Goal: Task Accomplishment & Management: Complete application form

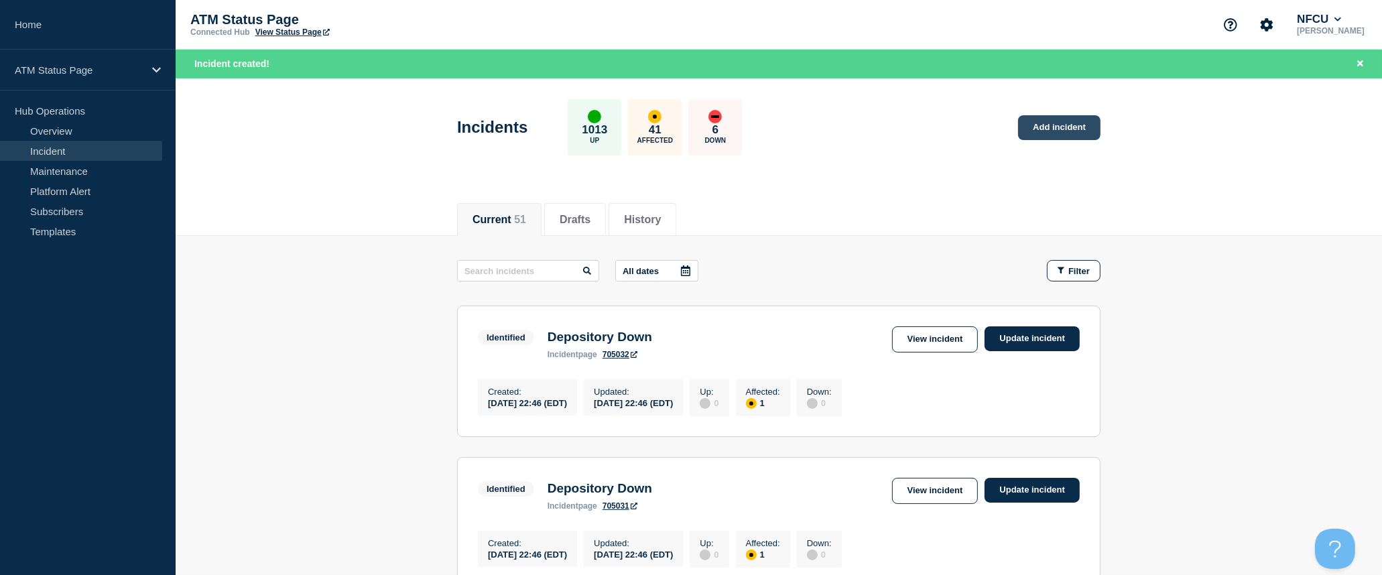
click at [1057, 127] on link "Add incident" at bounding box center [1059, 127] width 82 height 25
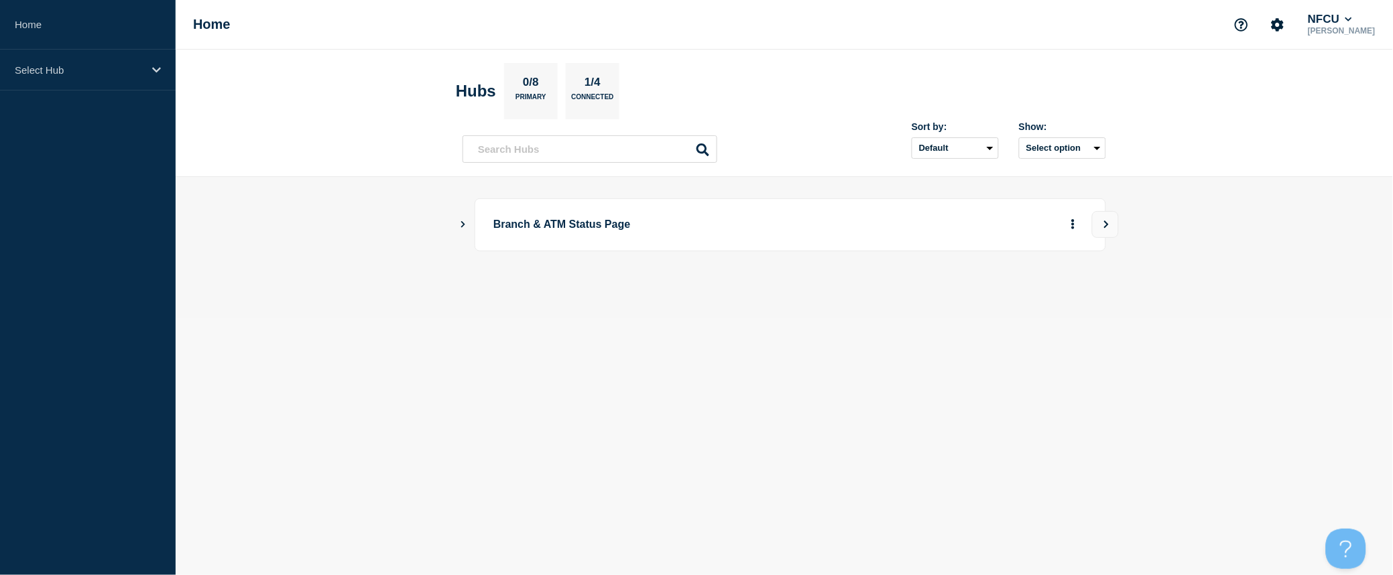
click at [465, 225] on icon "Show Connected Hubs" at bounding box center [463, 224] width 9 height 7
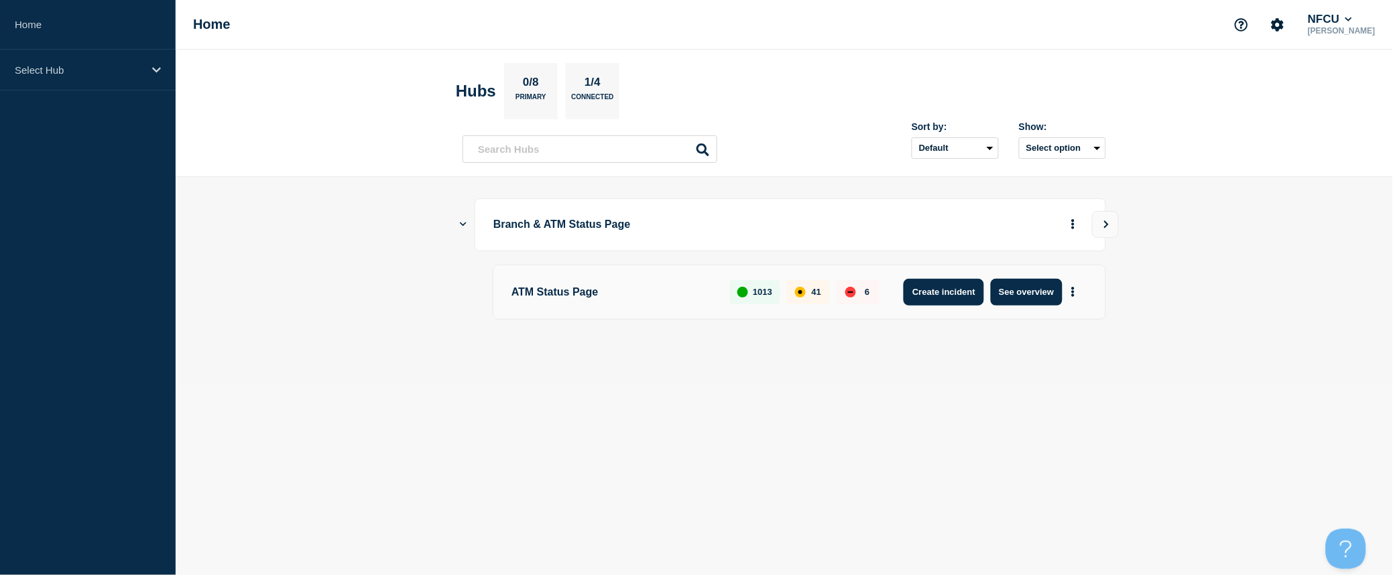
click at [935, 291] on button "Create incident" at bounding box center [944, 292] width 80 height 27
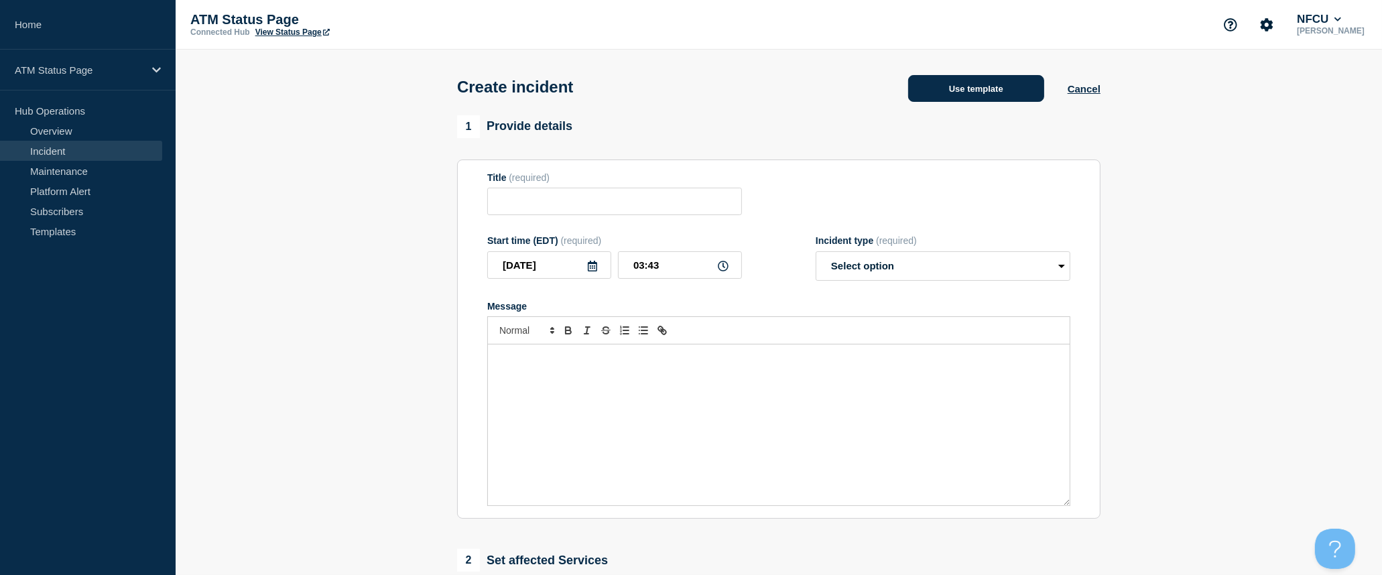
click at [1026, 92] on button "Use template" at bounding box center [976, 88] width 136 height 27
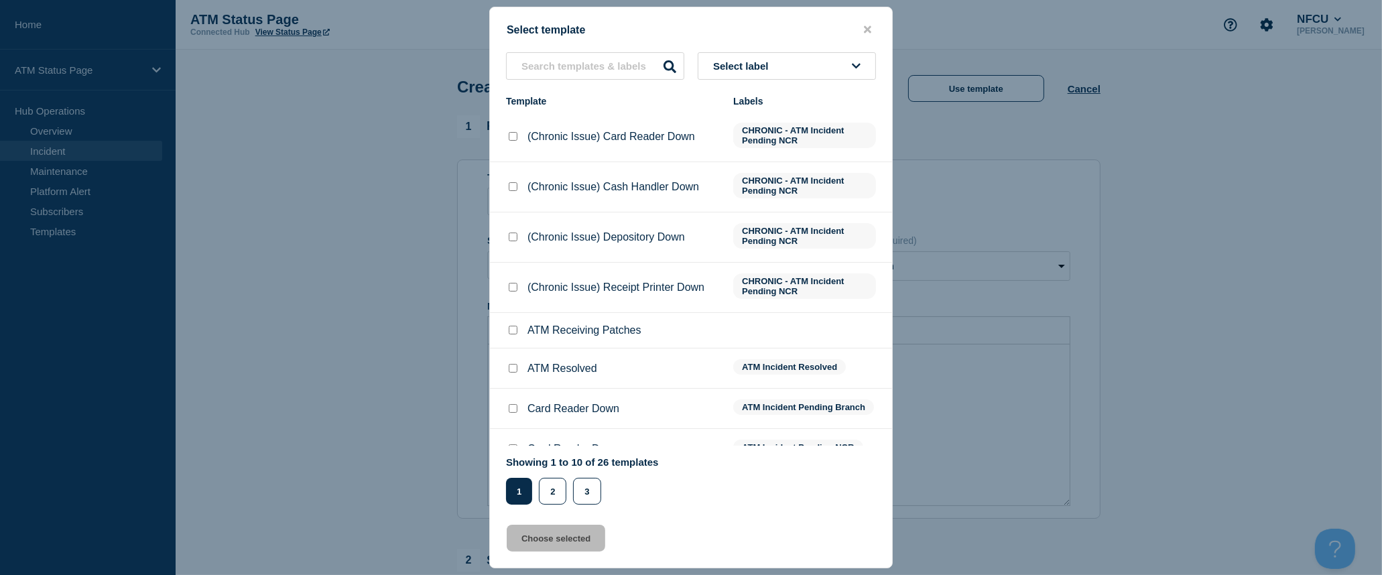
scroll to position [97, 0]
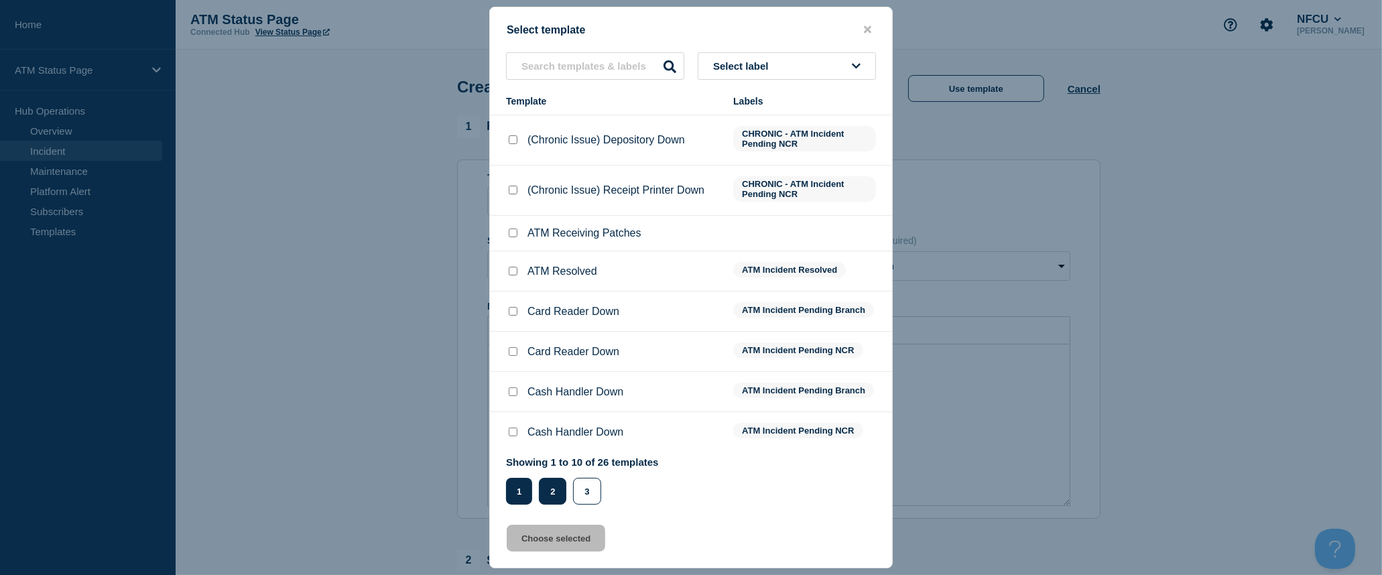
click at [550, 490] on button "2" at bounding box center [552, 491] width 27 height 27
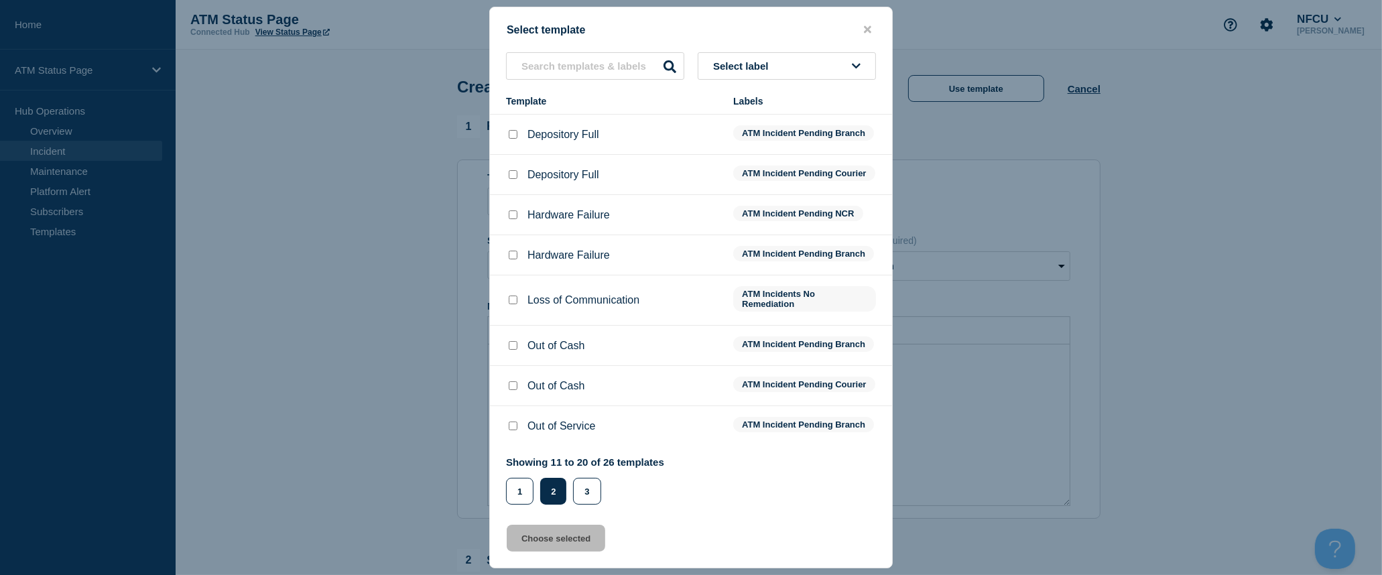
scroll to position [0, 0]
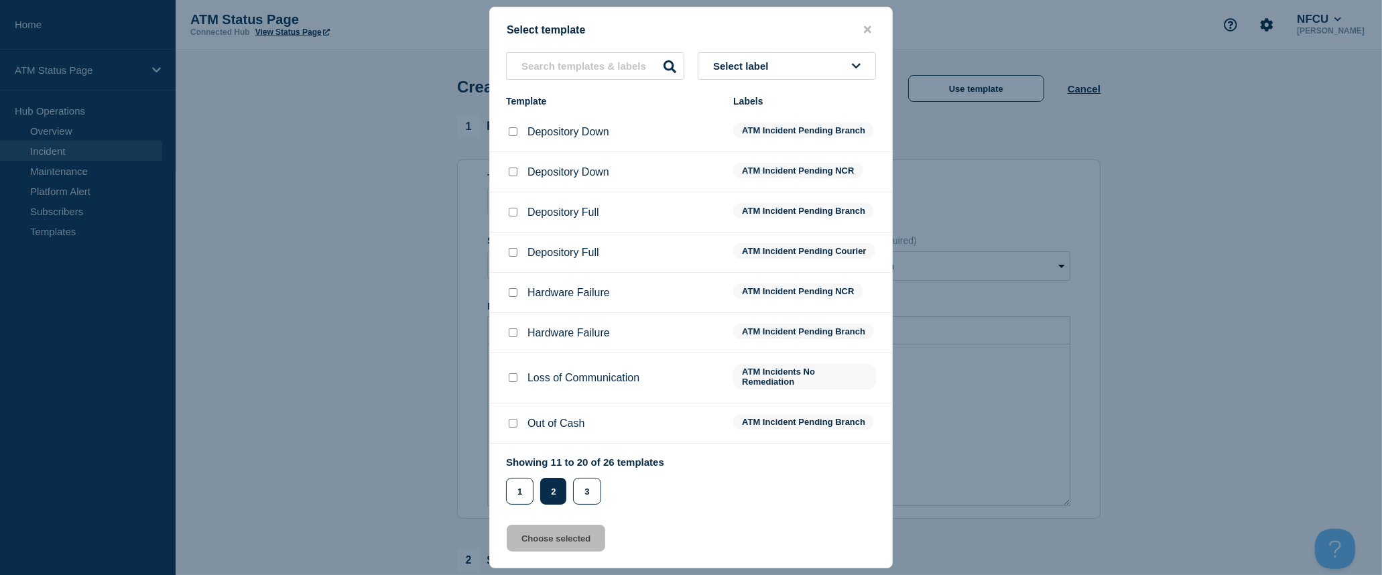
click at [512, 135] on input "Depository Down checkbox" at bounding box center [513, 131] width 9 height 9
checkbox input "true"
click at [578, 544] on button "Choose selected" at bounding box center [556, 538] width 99 height 27
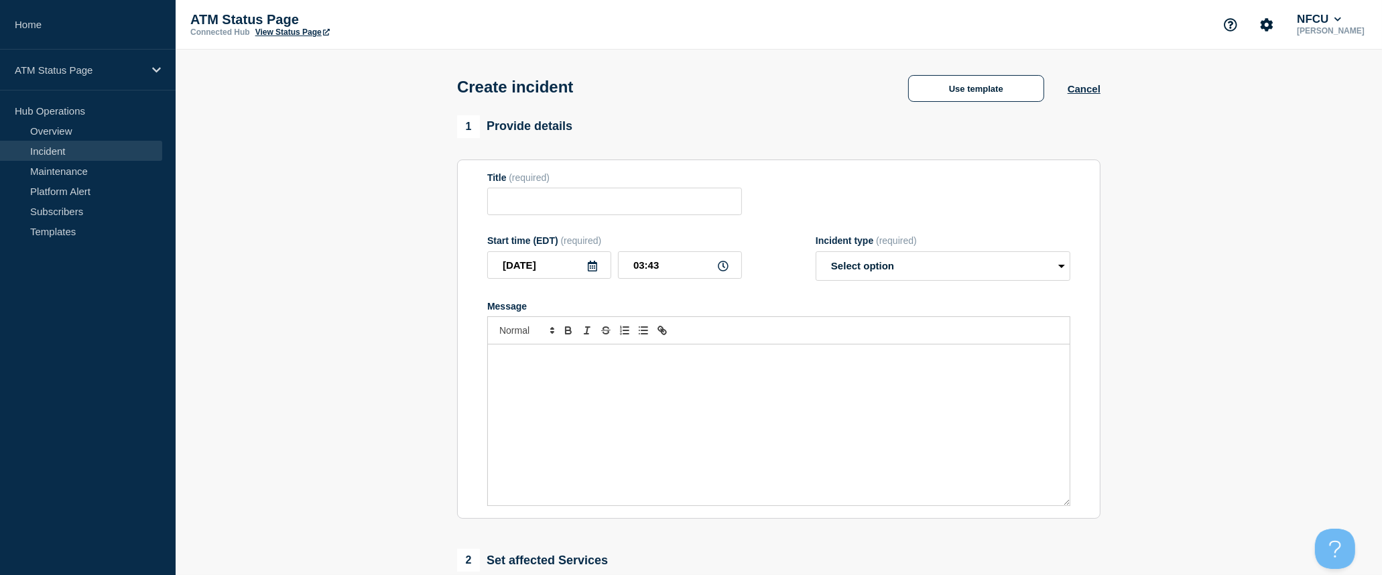
type input "Depository Down"
select select "identified"
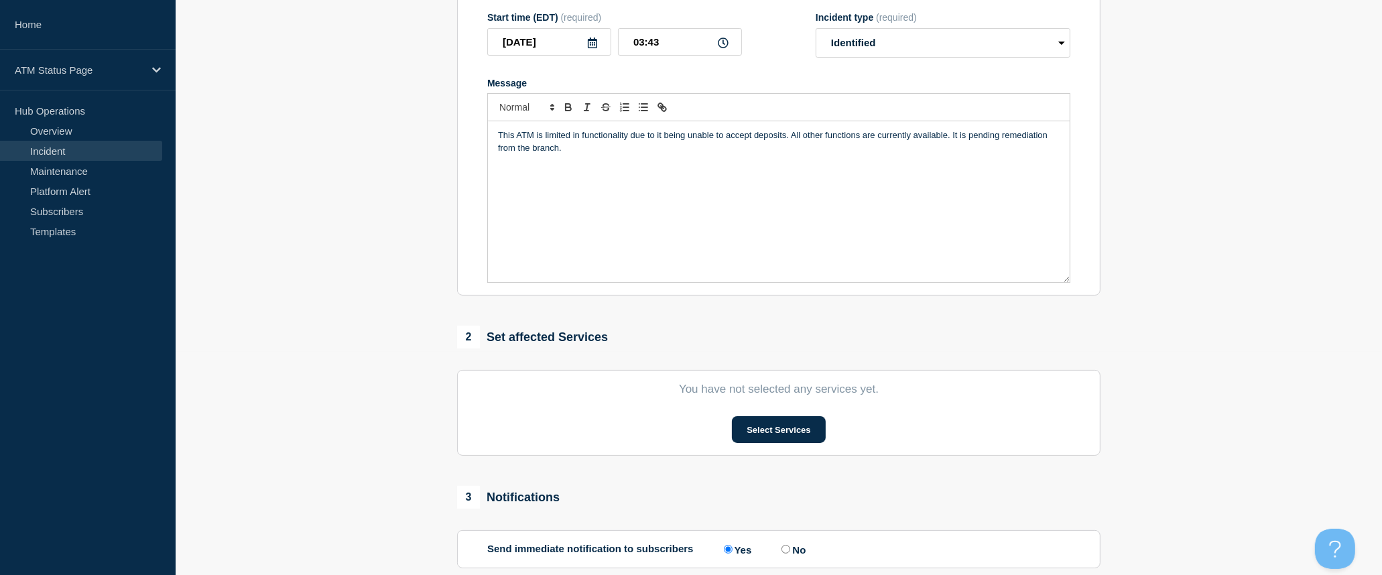
scroll to position [298, 0]
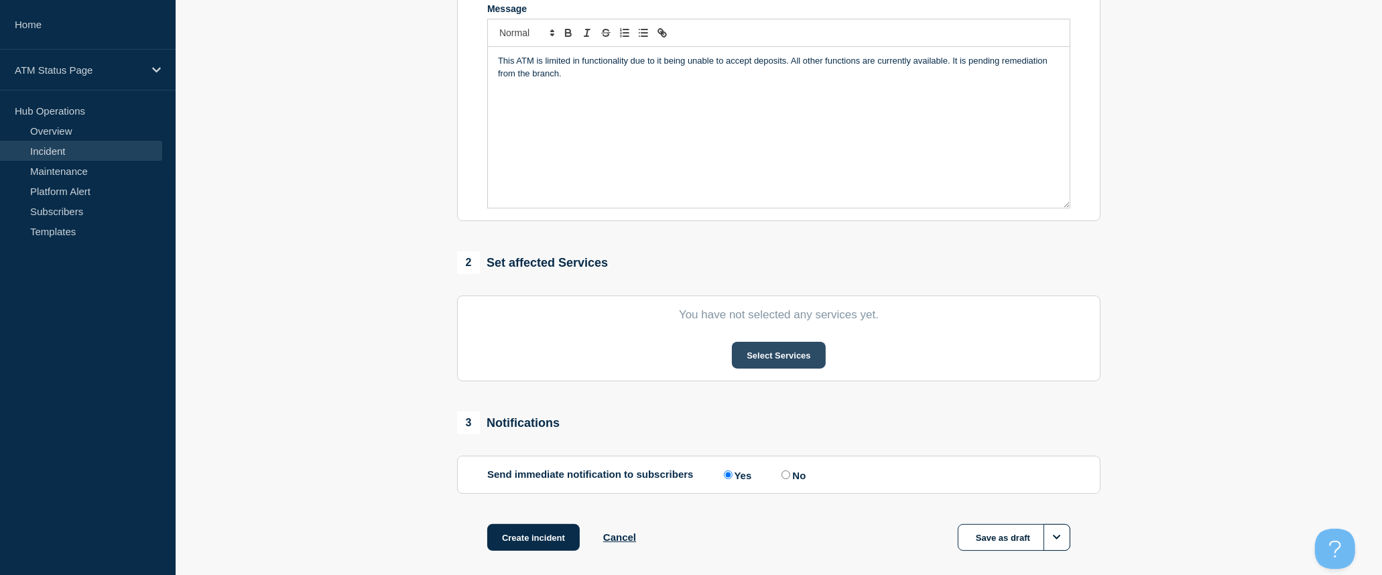
click at [768, 362] on button "Select Services" at bounding box center [778, 355] width 93 height 27
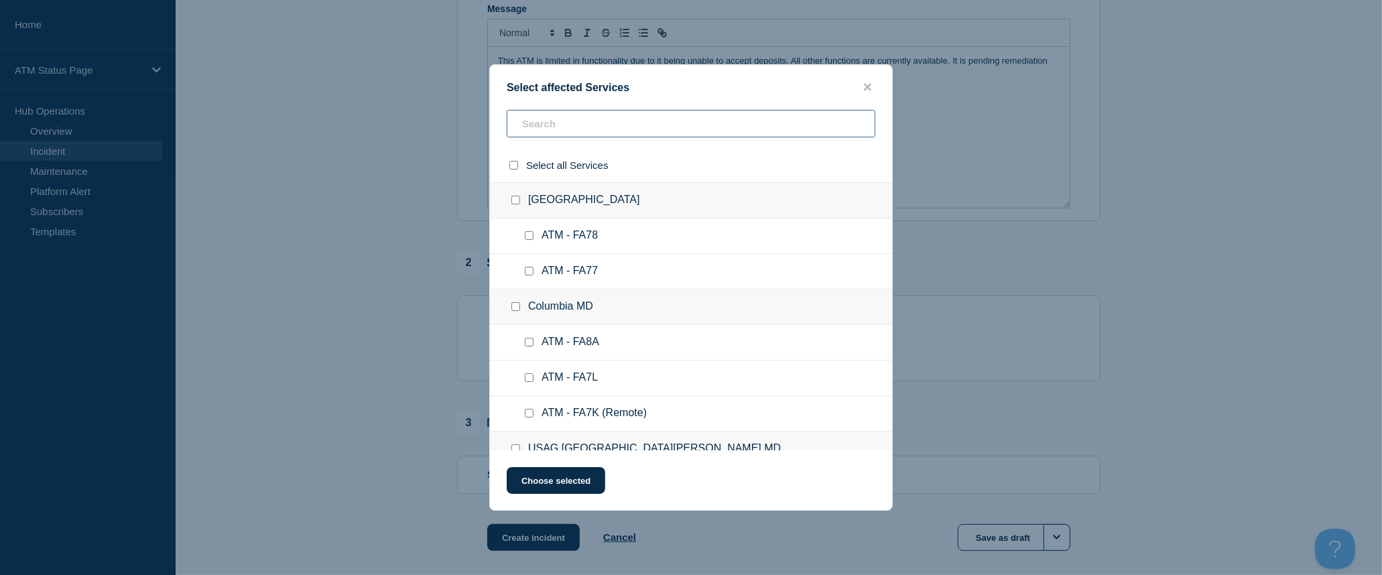
click at [713, 131] on input "text" at bounding box center [691, 123] width 369 height 27
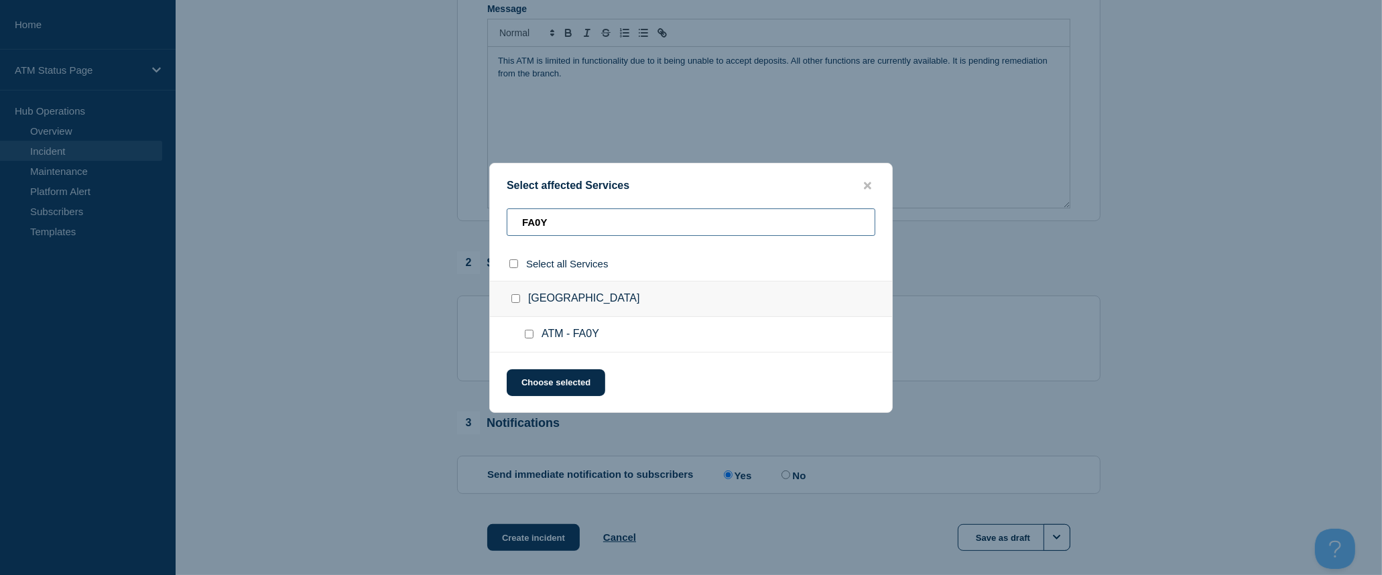
type input "FA0Y"
click at [514, 265] on input "select all checkbox" at bounding box center [514, 263] width 9 height 9
checkbox input "true"
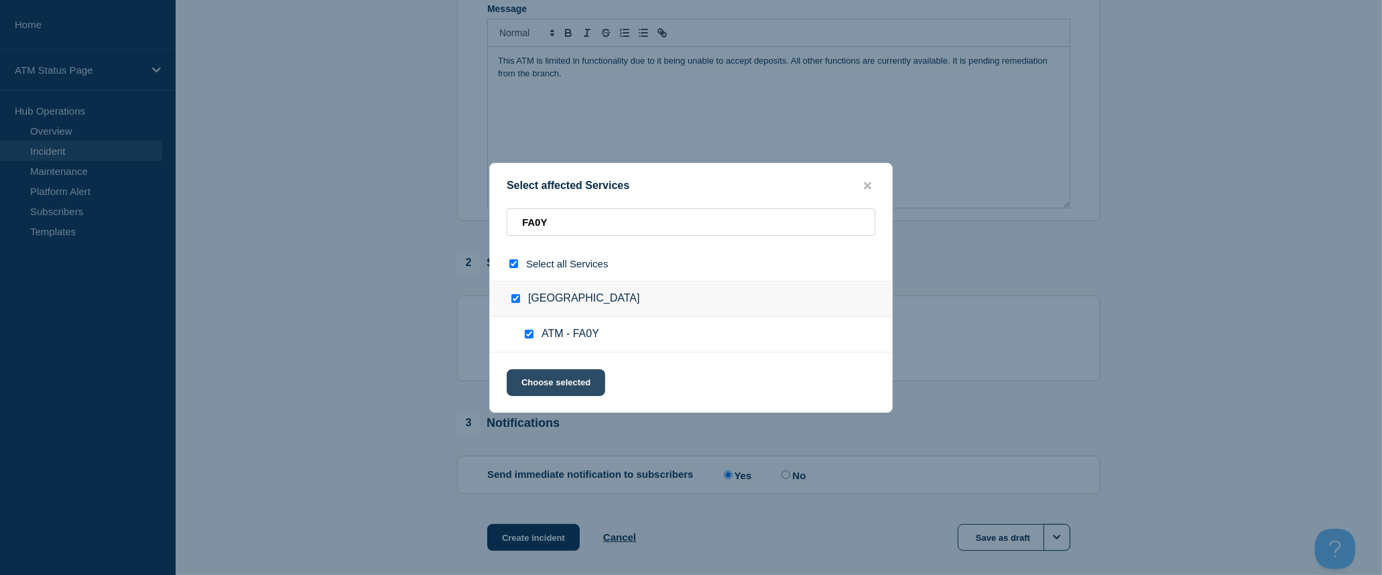
click at [550, 383] on button "Choose selected" at bounding box center [556, 382] width 99 height 27
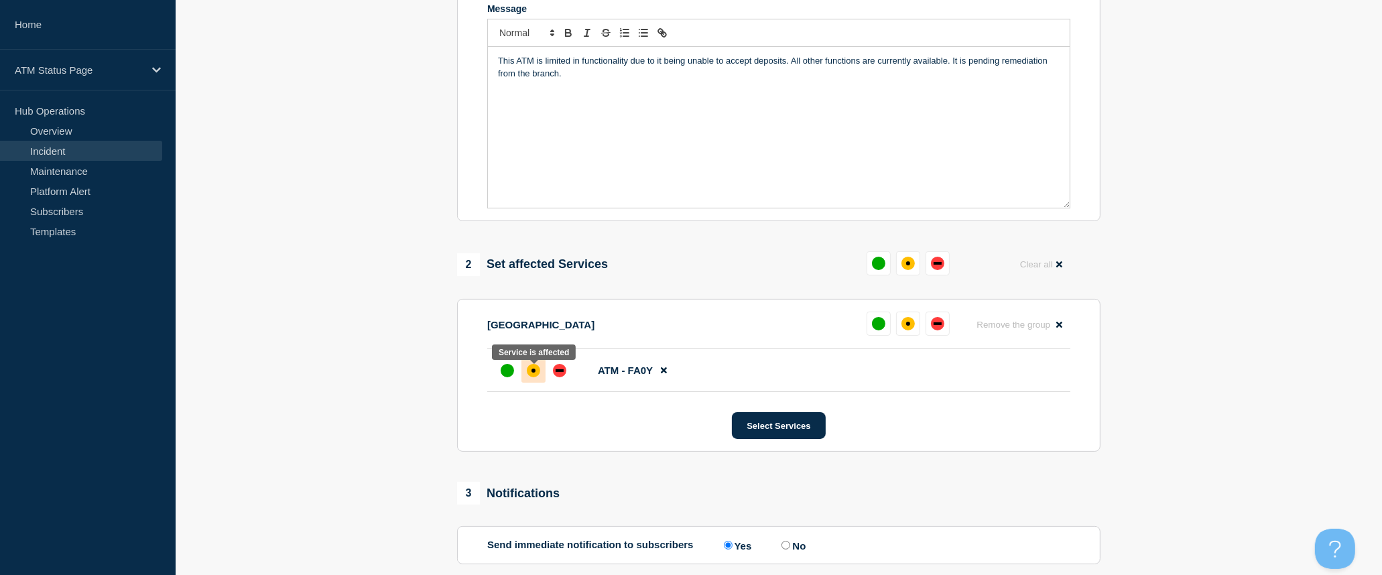
click at [538, 376] on div "affected" at bounding box center [533, 370] width 13 height 13
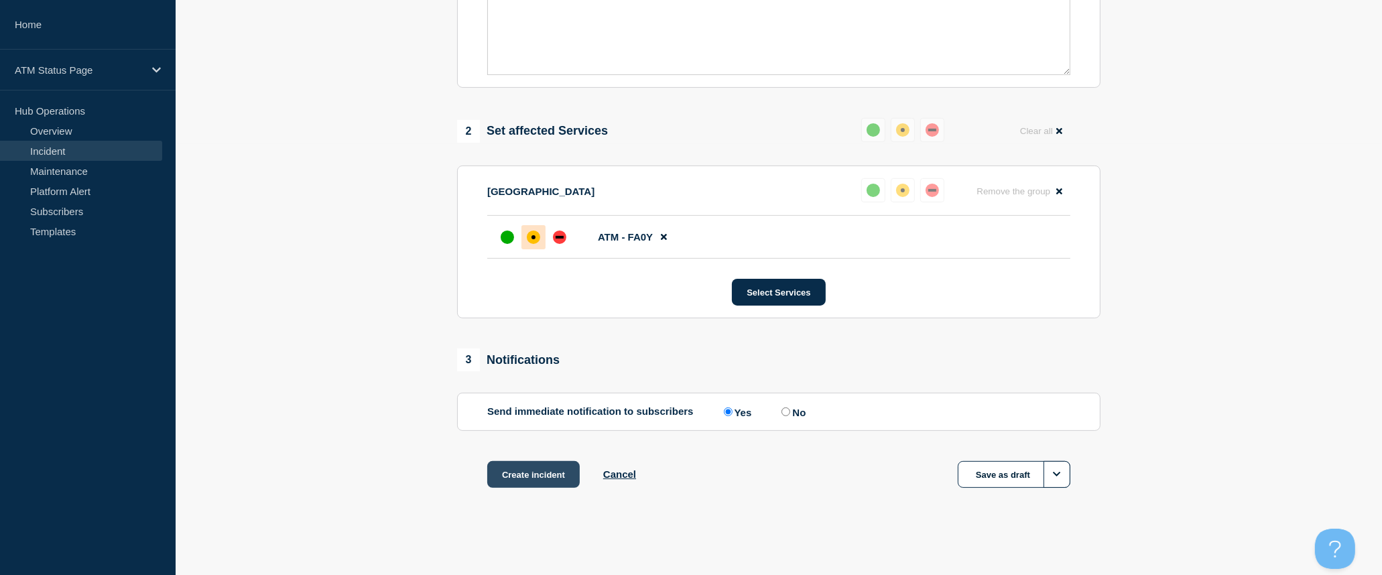
click at [557, 467] on button "Create incident" at bounding box center [533, 474] width 93 height 27
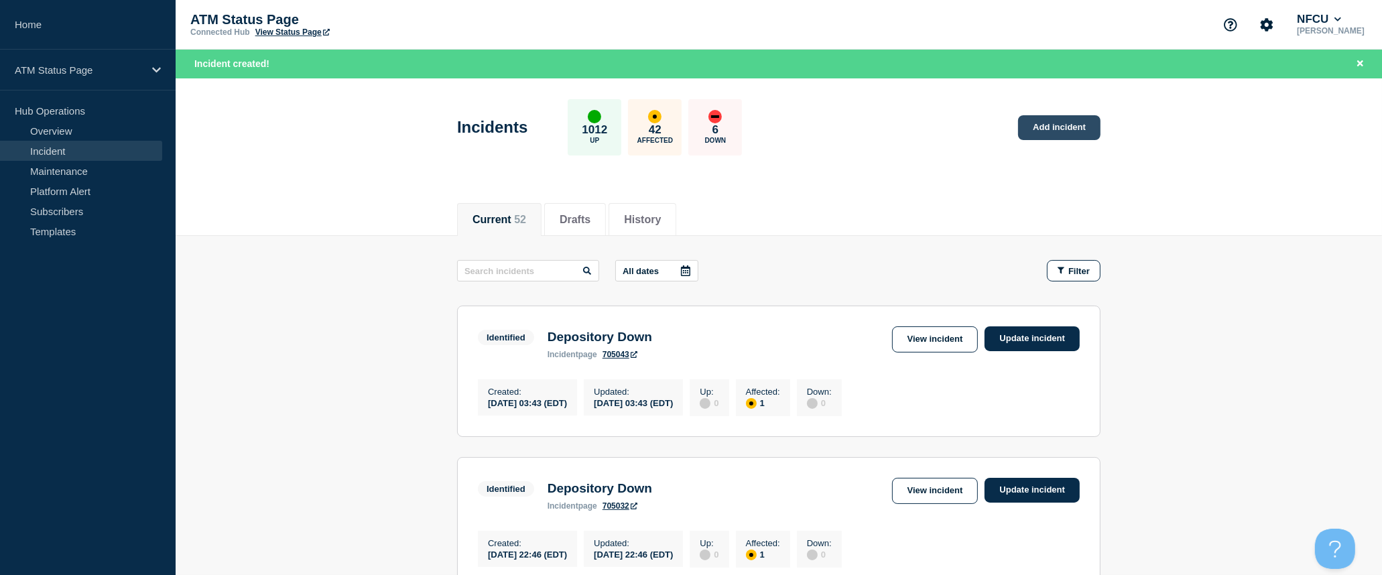
click at [1045, 134] on link "Add incident" at bounding box center [1059, 127] width 82 height 25
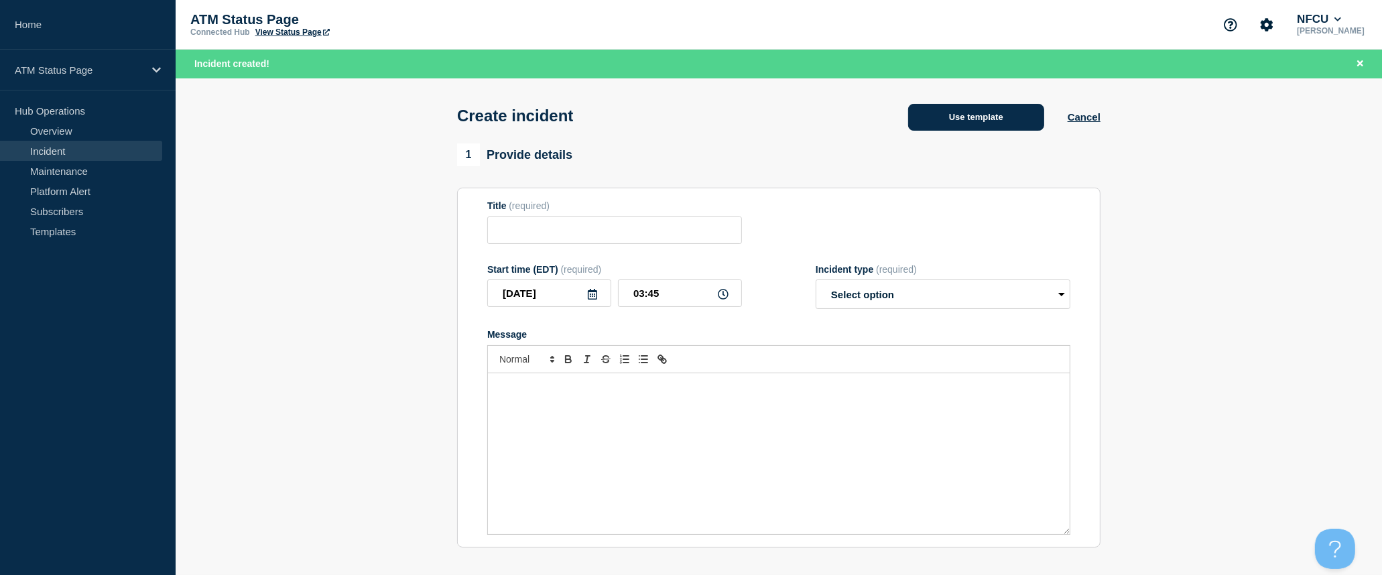
click at [1009, 118] on button "Use template" at bounding box center [976, 117] width 136 height 27
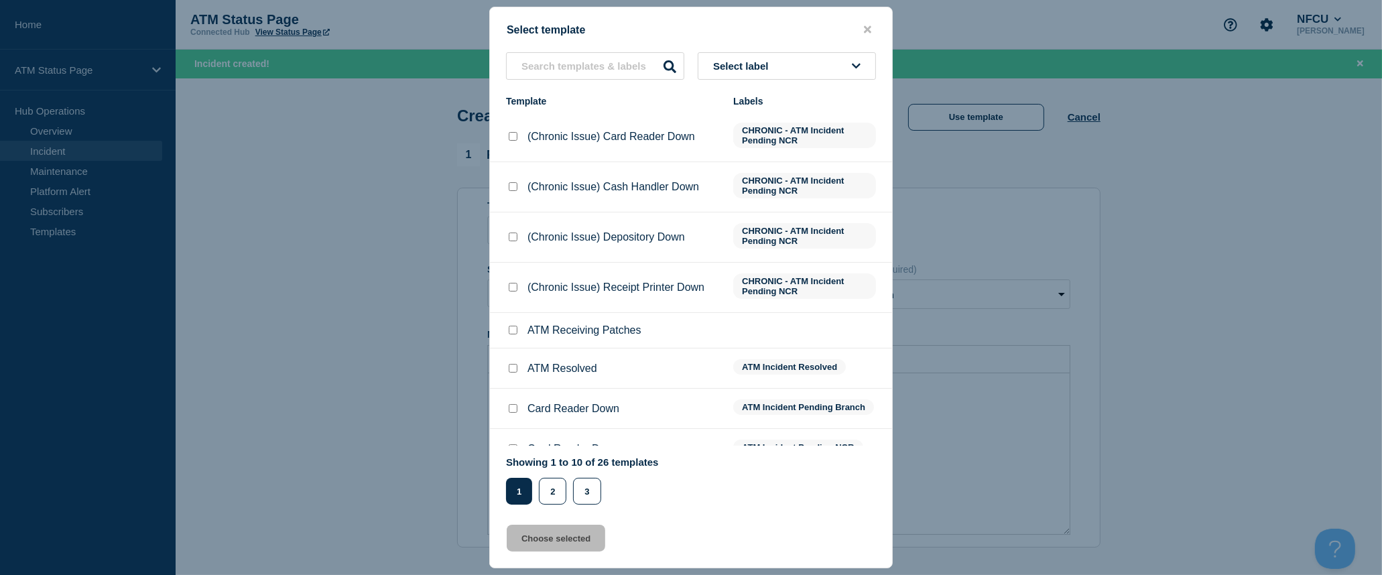
scroll to position [97, 0]
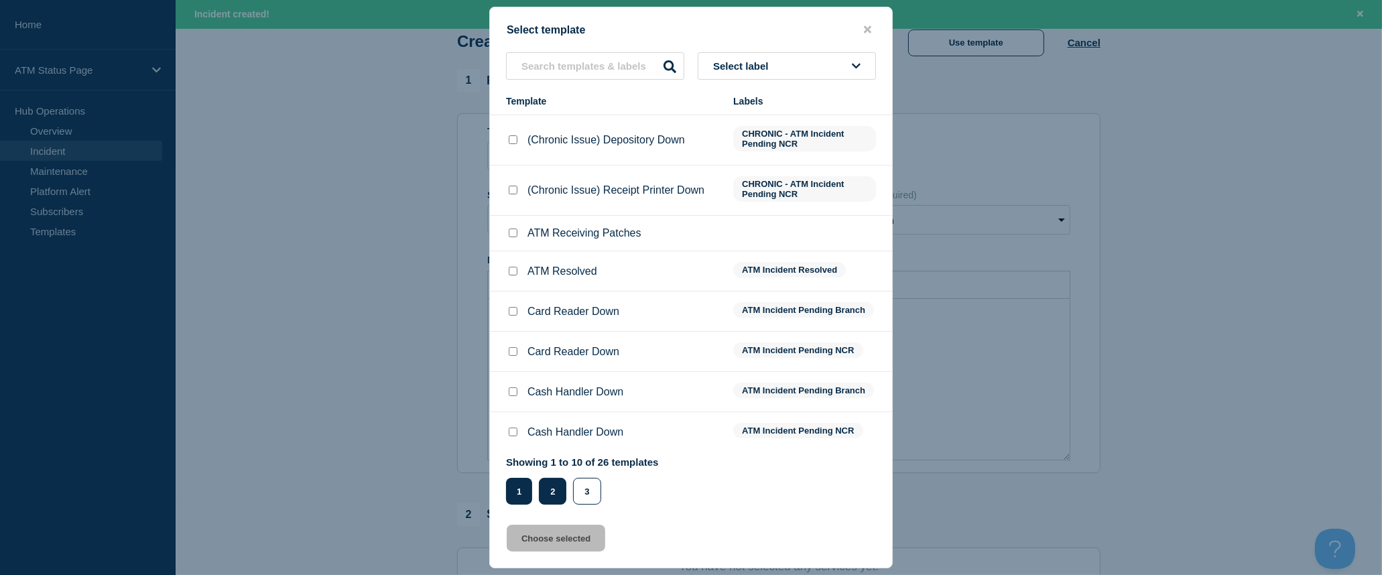
click at [561, 499] on button "2" at bounding box center [552, 491] width 27 height 27
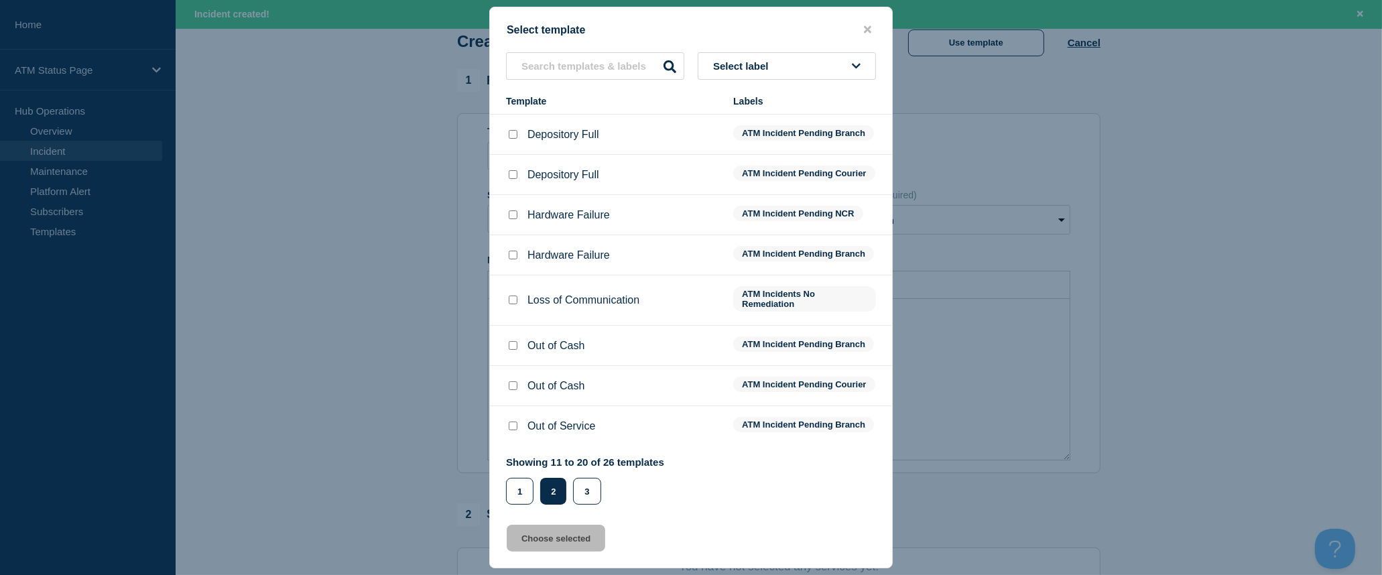
scroll to position [0, 0]
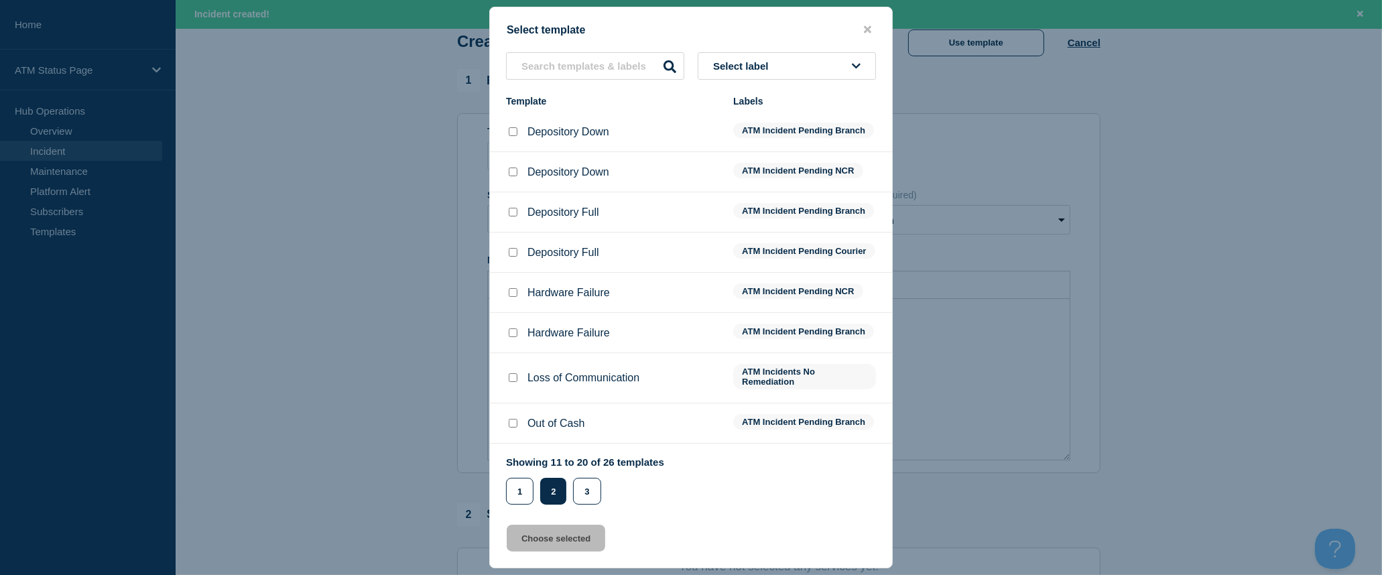
click at [509, 172] on input "Depository Down checkbox" at bounding box center [513, 172] width 9 height 9
checkbox input "true"
click at [583, 543] on button "Choose selected" at bounding box center [556, 538] width 99 height 27
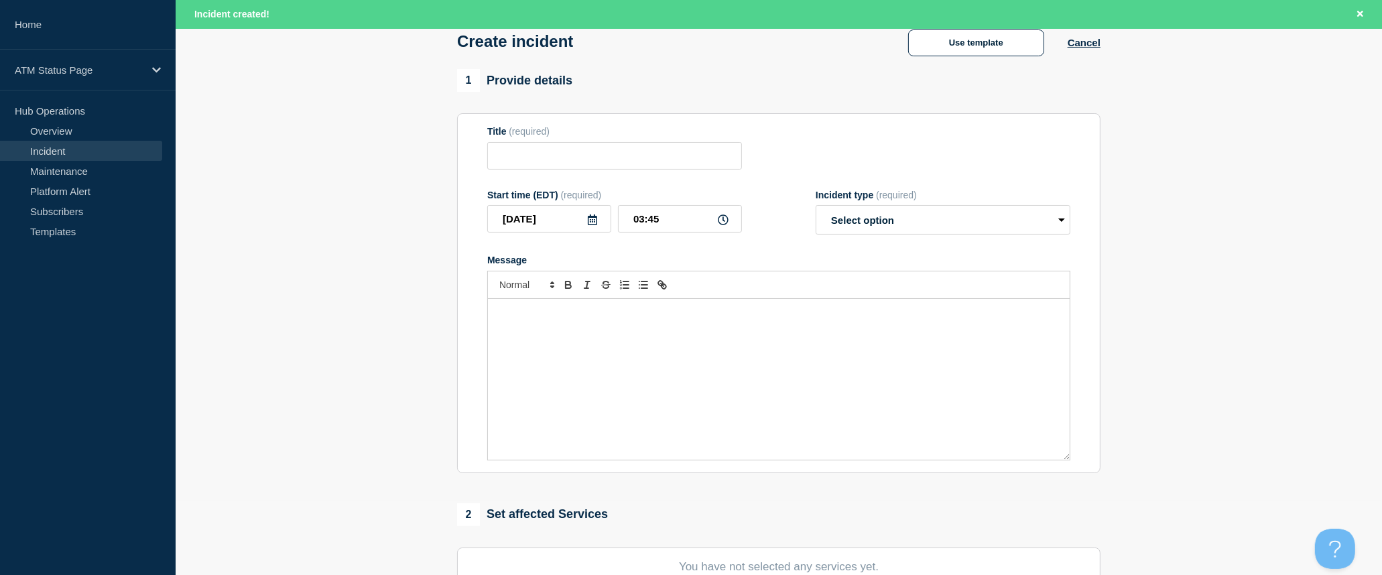
type input "Depository Down"
select select "identified"
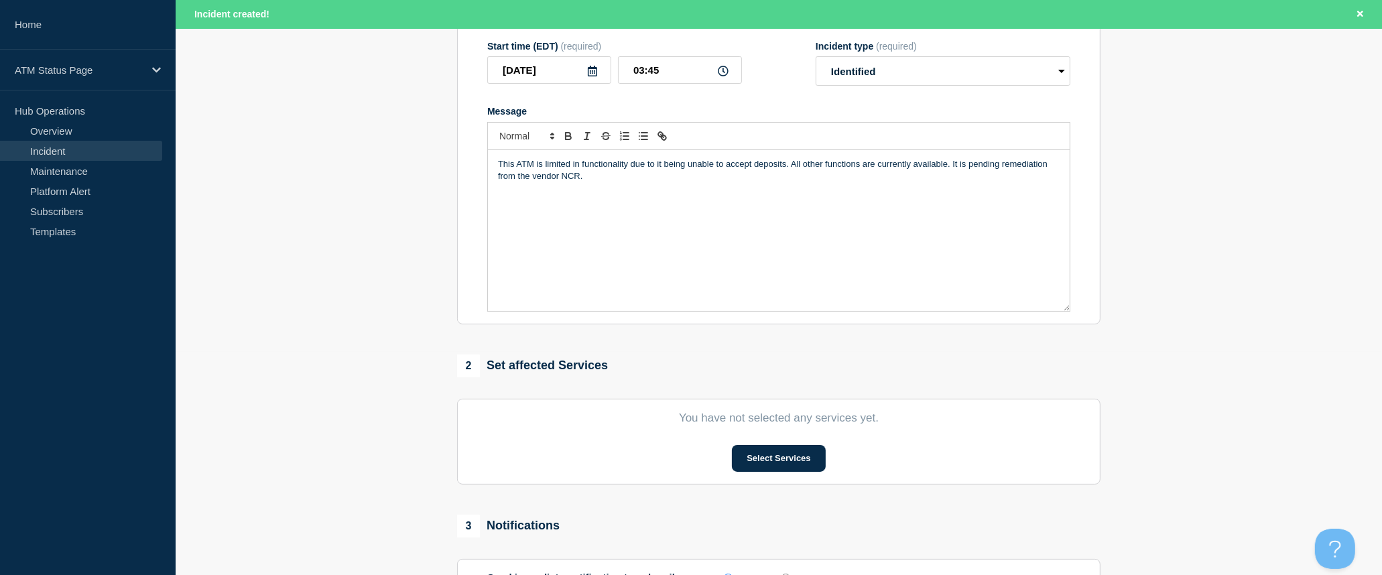
scroll to position [372, 0]
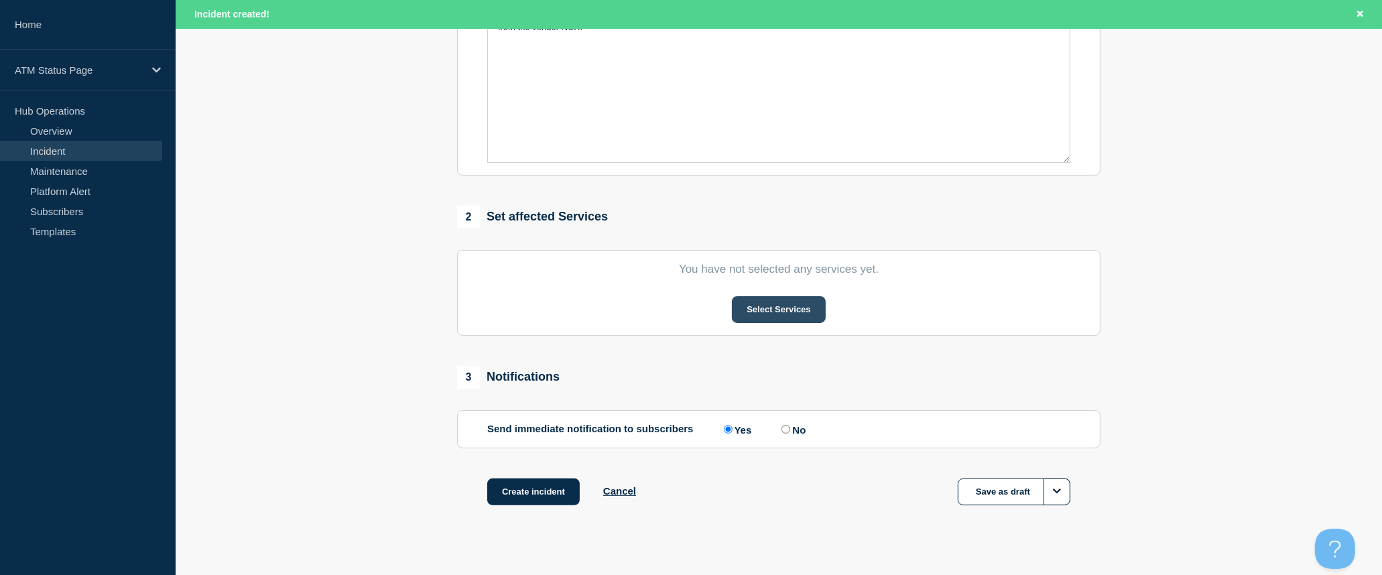
click at [807, 318] on button "Select Services" at bounding box center [778, 309] width 93 height 27
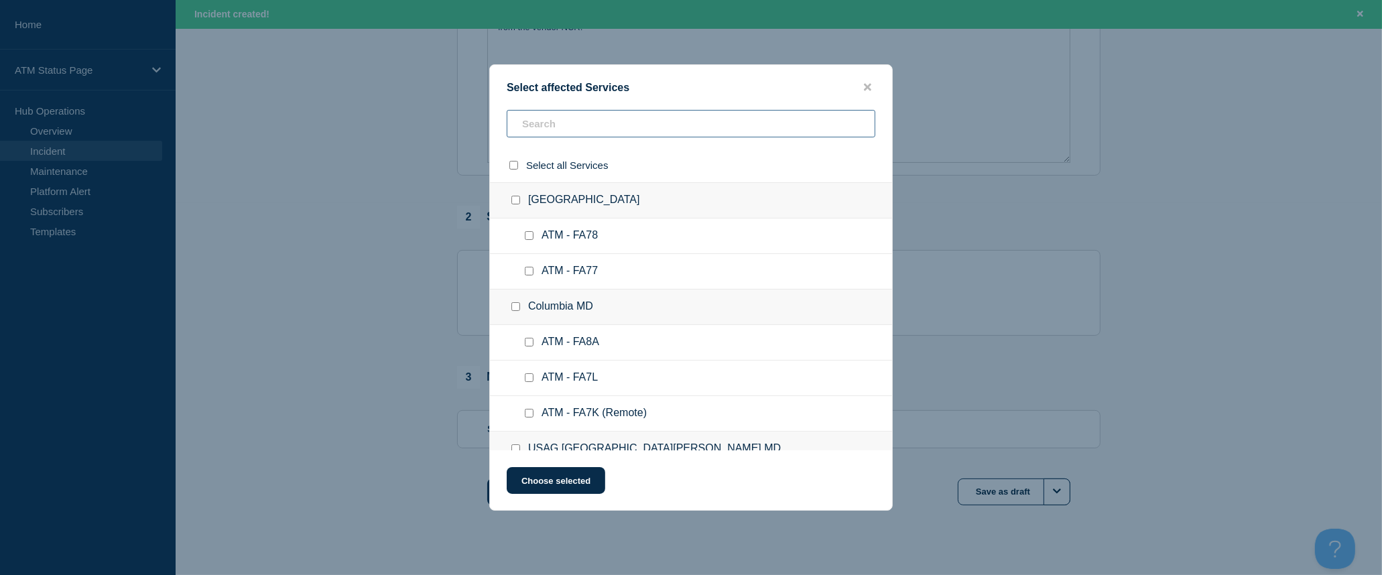
click at [689, 117] on input "text" at bounding box center [691, 123] width 369 height 27
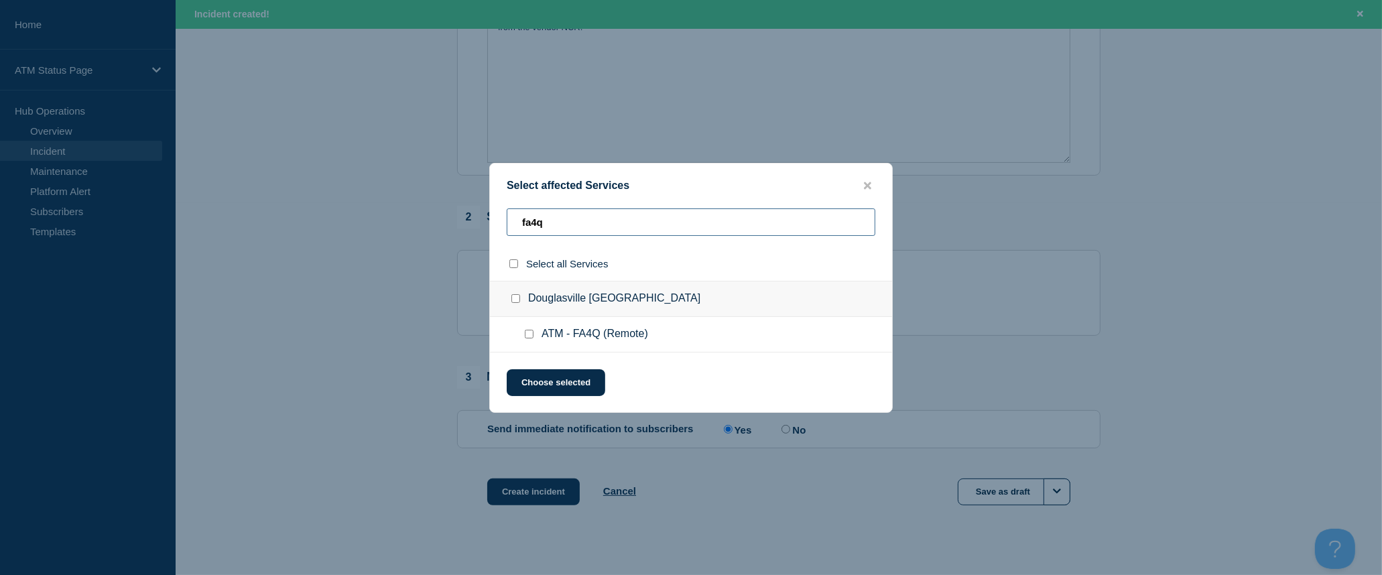
type input "fa4q"
click at [514, 263] on input "select all checkbox" at bounding box center [514, 263] width 9 height 9
checkbox input "true"
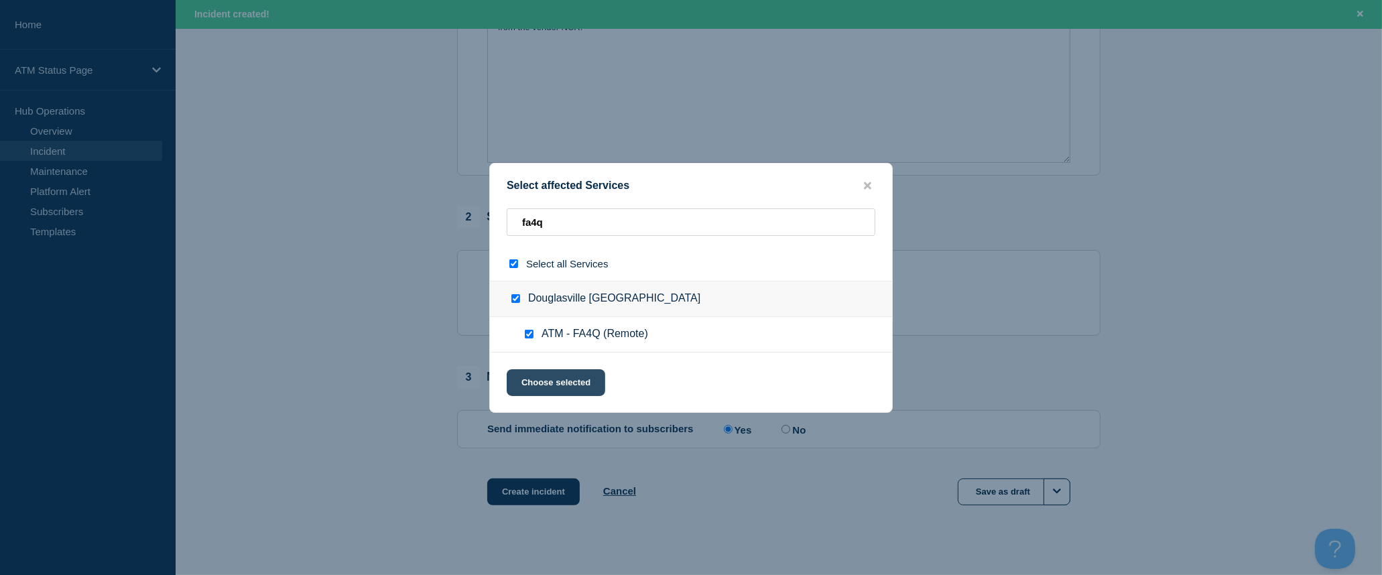
click at [552, 381] on button "Choose selected" at bounding box center [556, 382] width 99 height 27
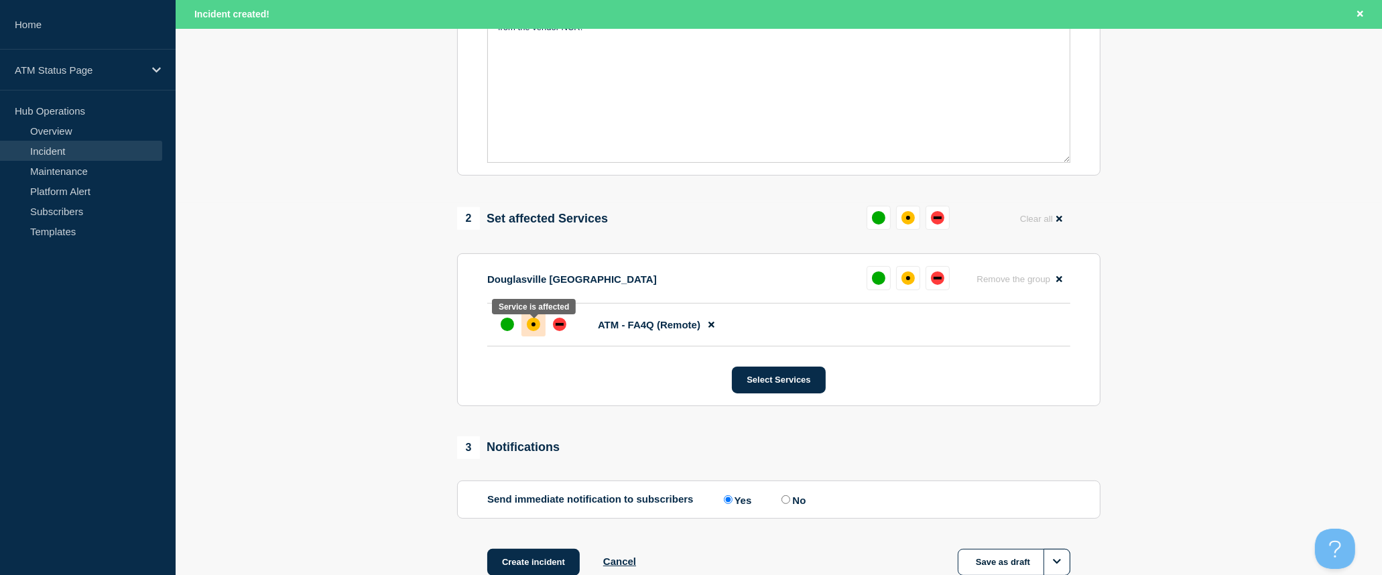
click at [536, 336] on div at bounding box center [534, 324] width 24 height 24
click at [559, 564] on button "Create incident" at bounding box center [533, 562] width 93 height 27
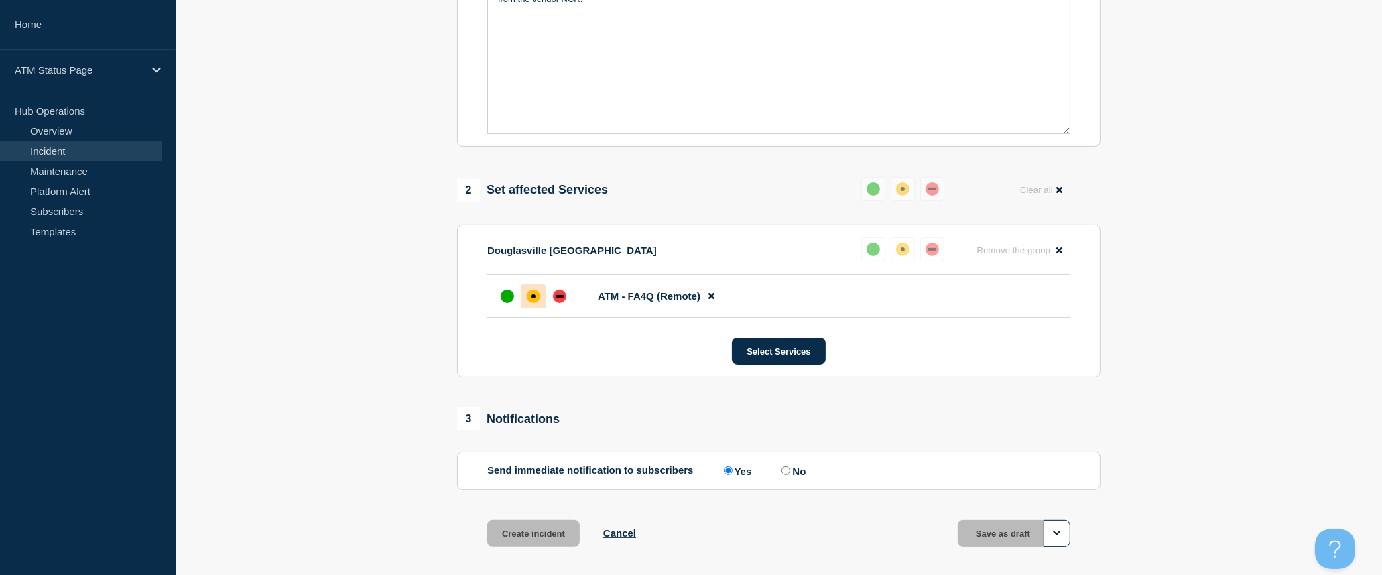
scroll to position [344, 0]
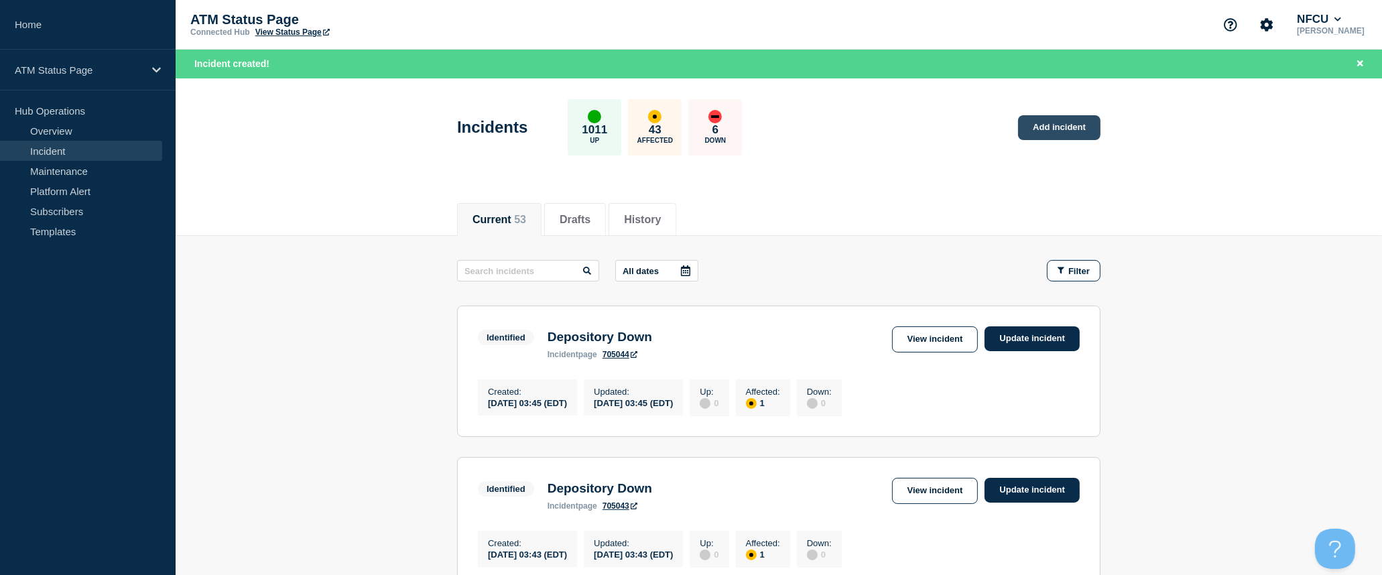
click at [1042, 127] on link "Add incident" at bounding box center [1059, 127] width 82 height 25
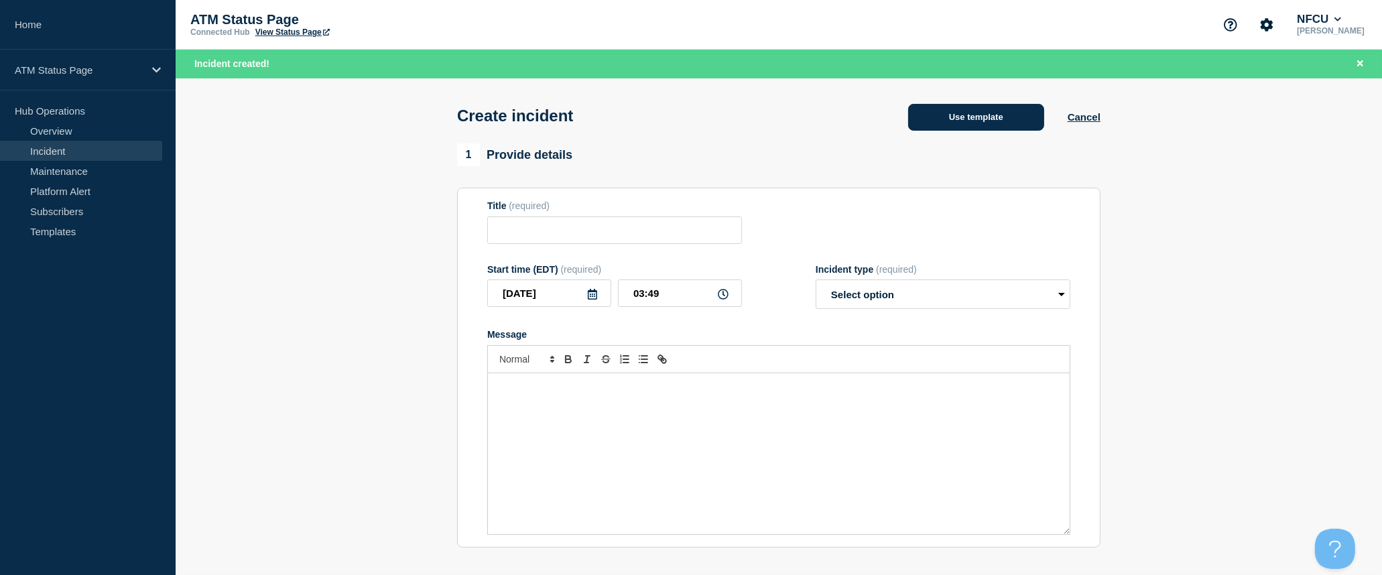
click at [1021, 126] on button "Use template" at bounding box center [976, 117] width 136 height 27
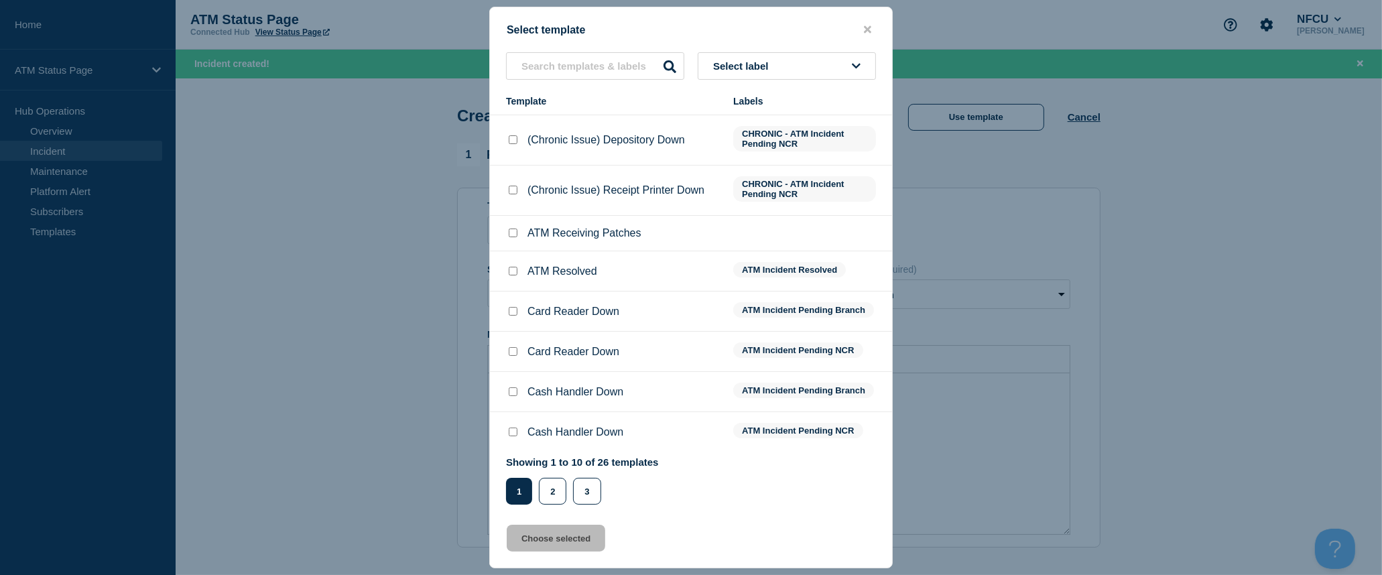
scroll to position [149, 0]
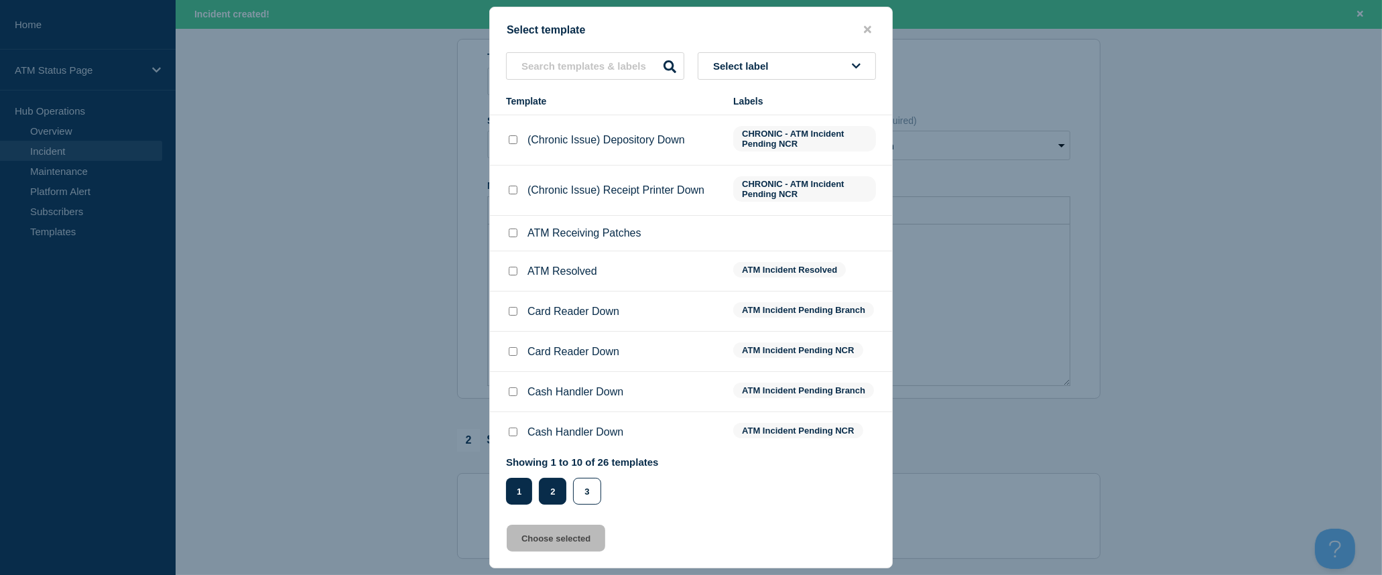
click at [557, 489] on button "2" at bounding box center [552, 491] width 27 height 27
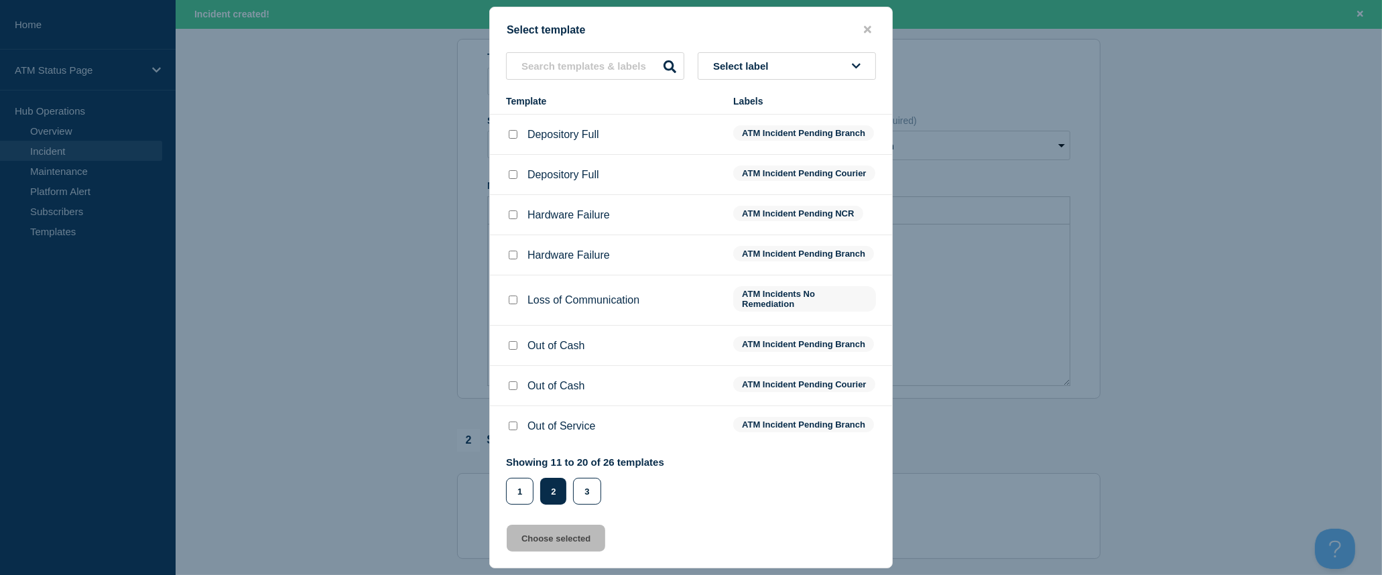
scroll to position [0, 0]
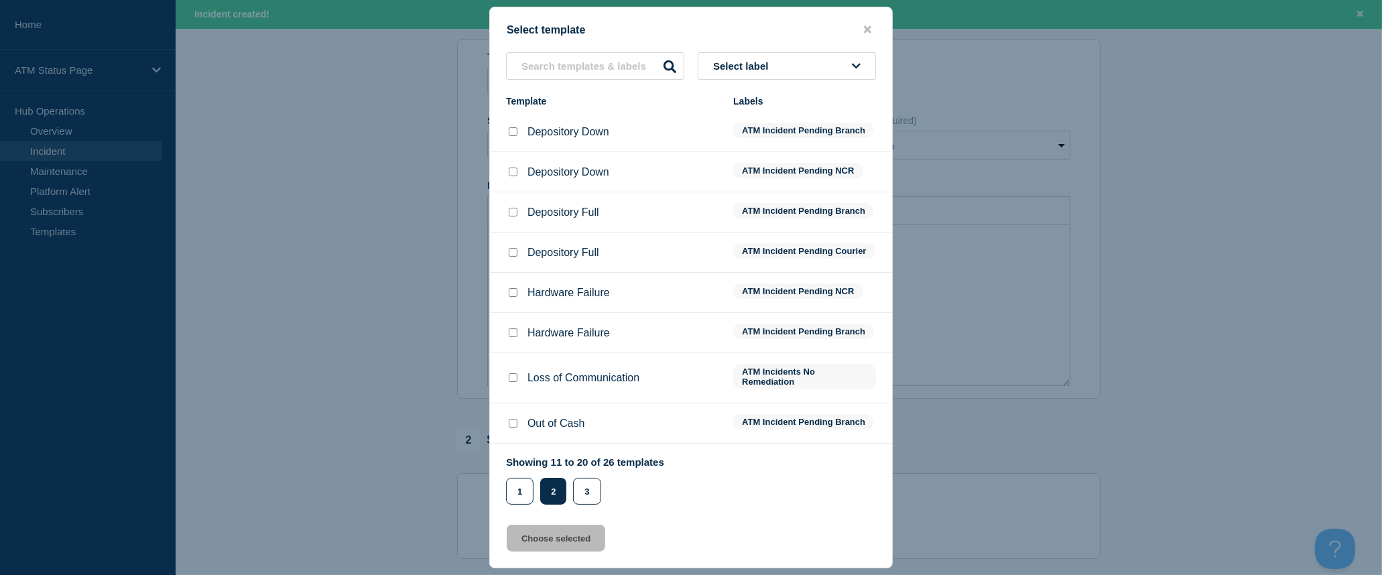
click at [515, 172] on input "Depository Down checkbox" at bounding box center [513, 172] width 9 height 9
checkbox input "true"
click at [575, 540] on button "Choose selected" at bounding box center [556, 538] width 99 height 27
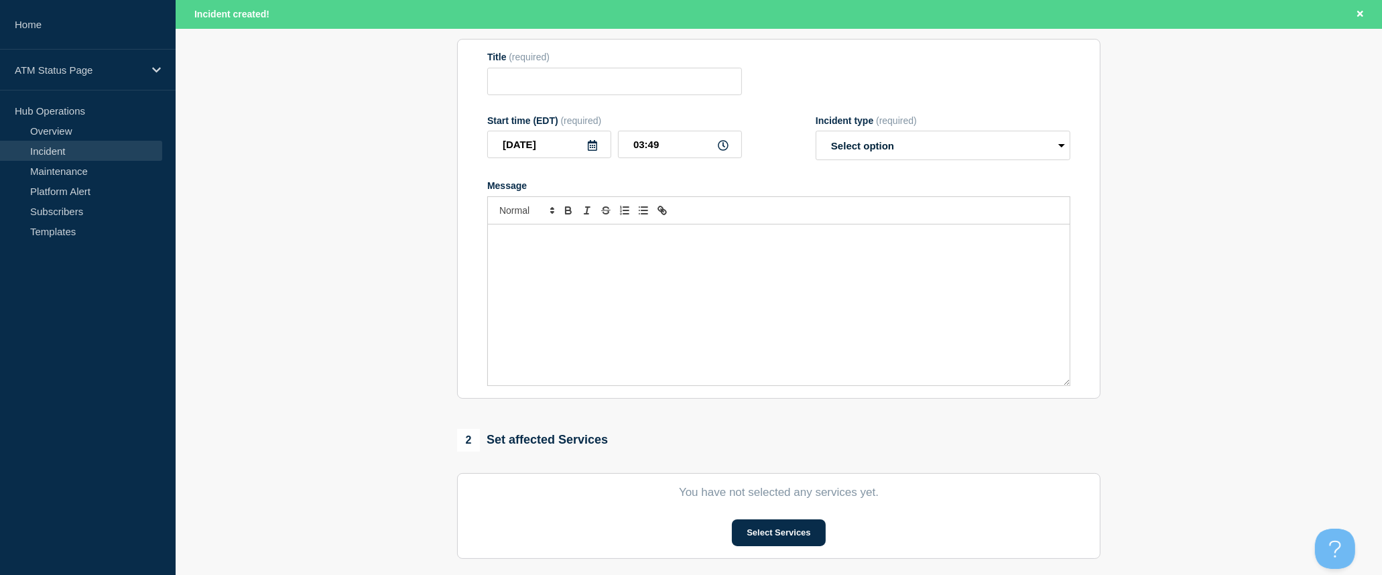
type input "Depository Down"
select select "identified"
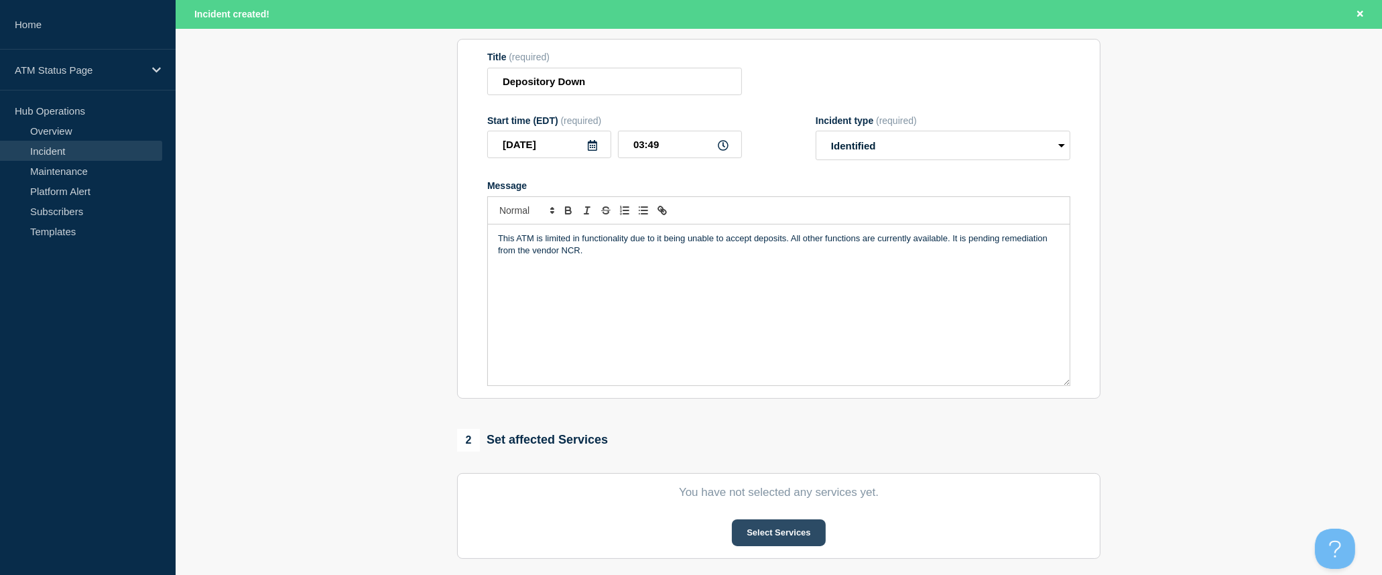
click at [800, 532] on button "Select Services" at bounding box center [778, 533] width 93 height 27
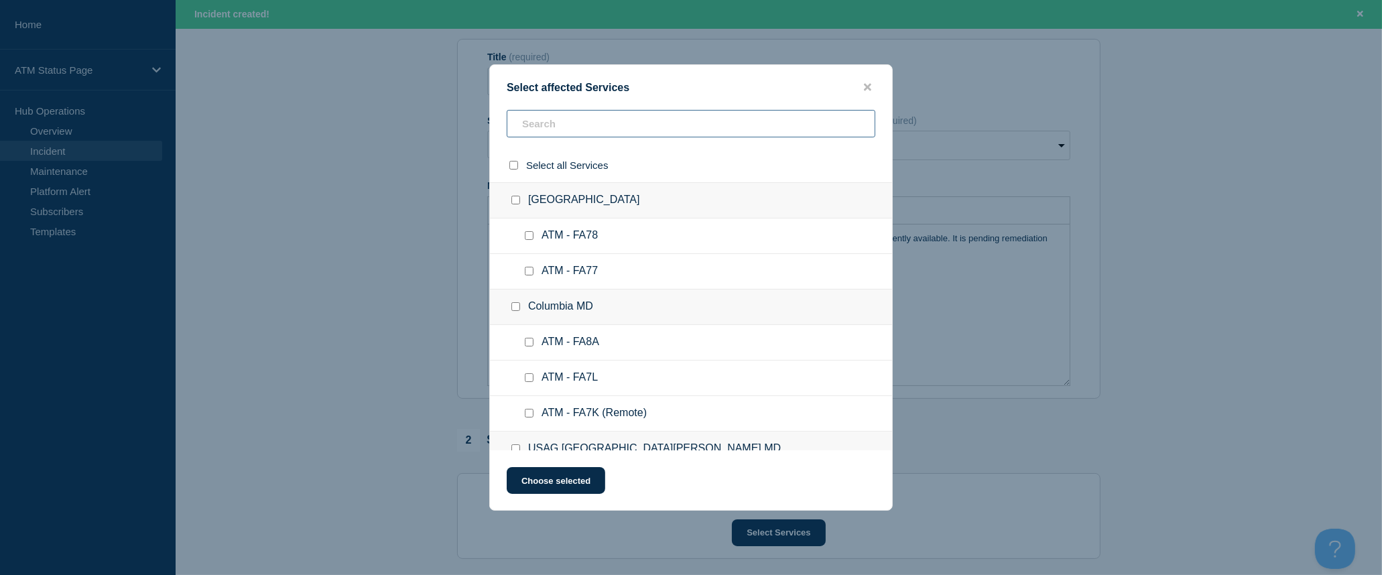
click at [666, 132] on input "text" at bounding box center [691, 123] width 369 height 27
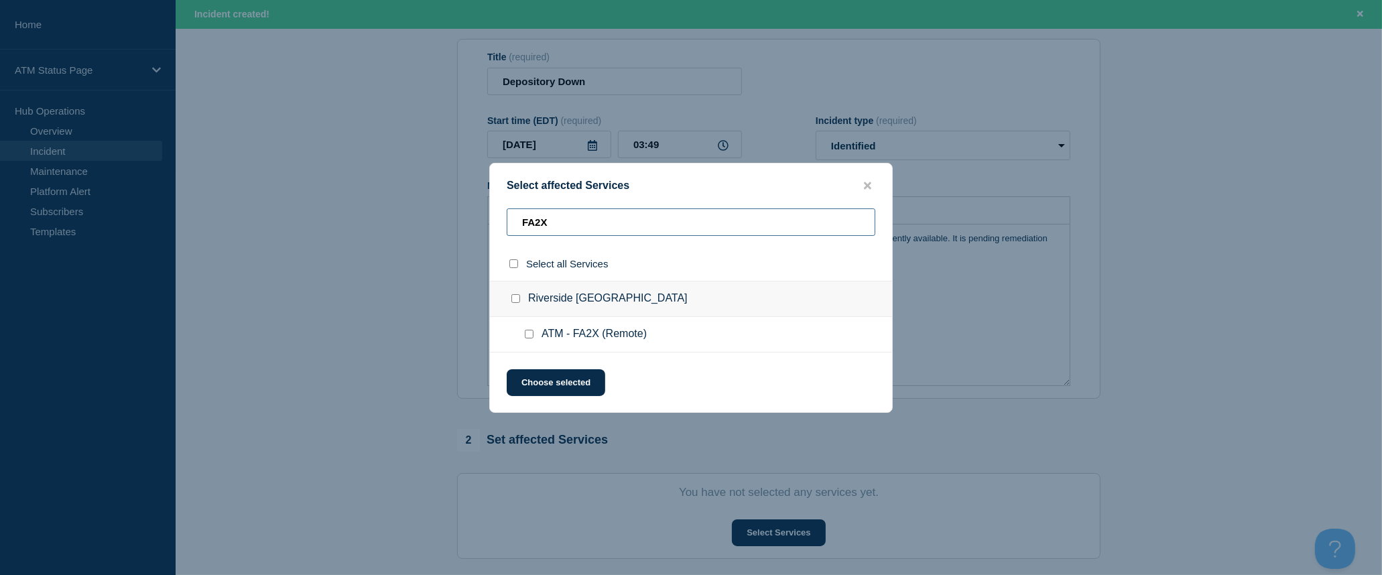
type input "FA2X"
click at [513, 265] on input "select all checkbox" at bounding box center [514, 263] width 9 height 9
checkbox input "true"
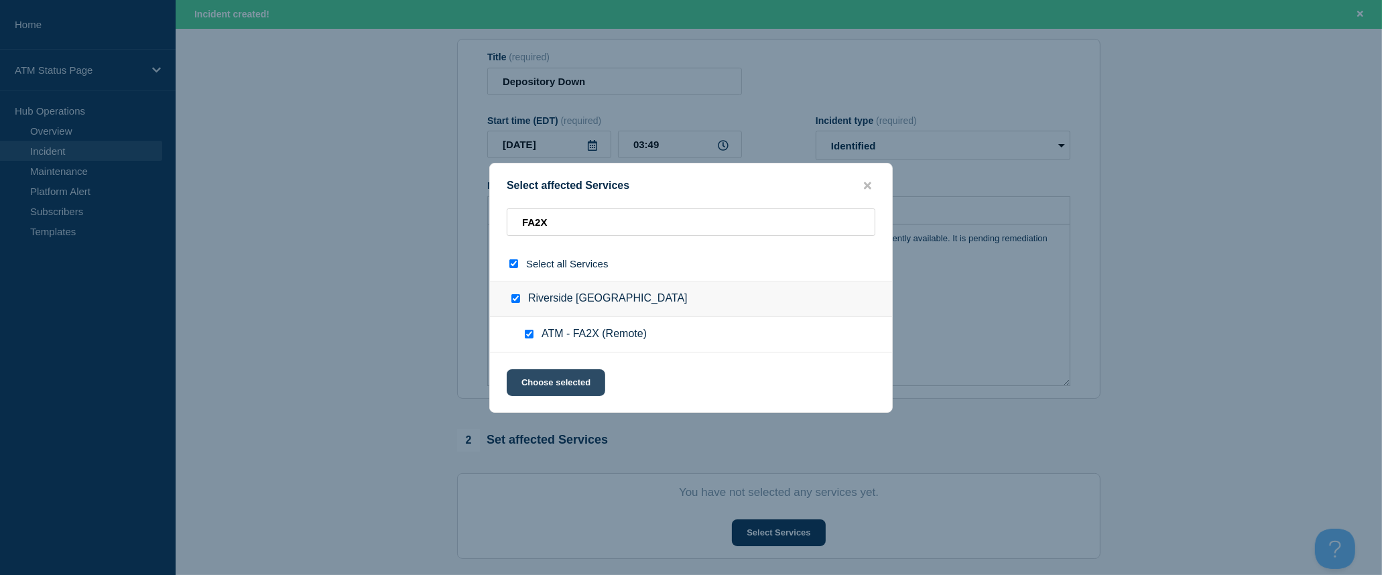
click at [570, 383] on button "Choose selected" at bounding box center [556, 382] width 99 height 27
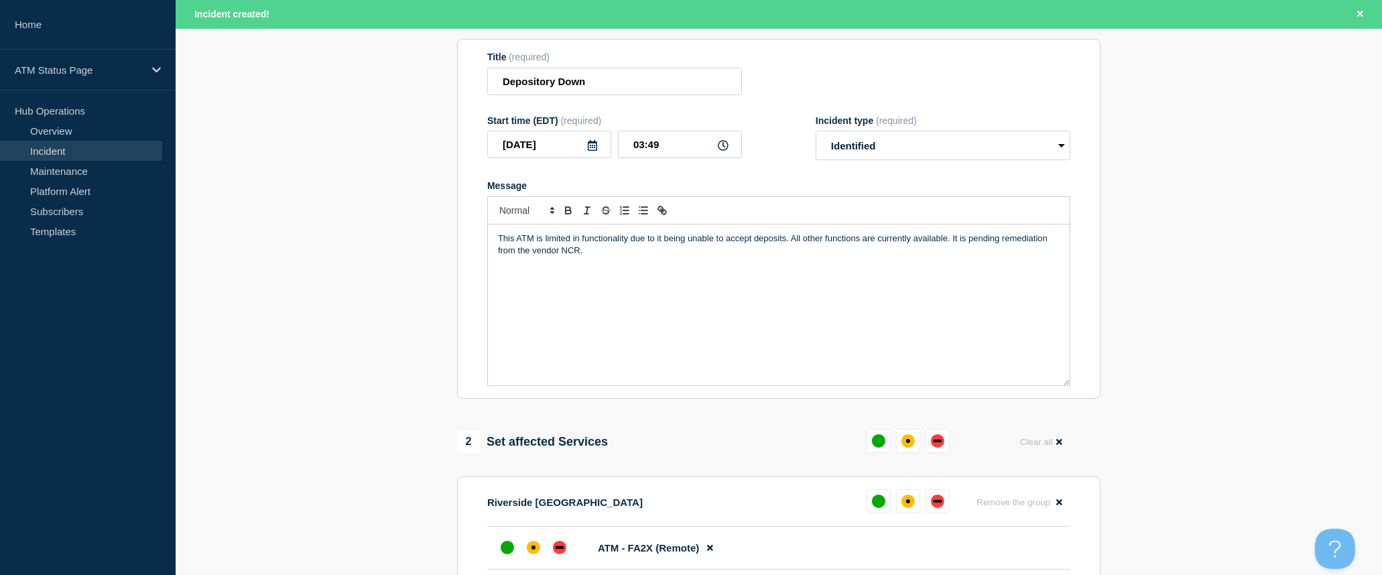
scroll to position [223, 0]
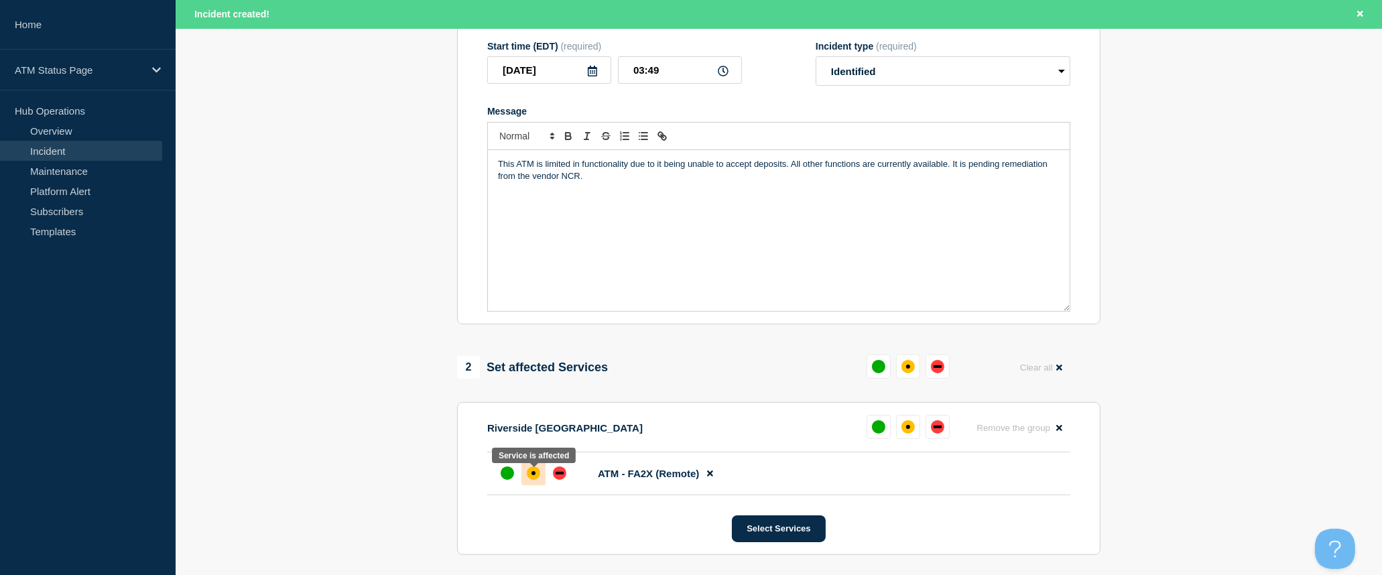
click at [536, 479] on div "affected" at bounding box center [533, 473] width 13 height 13
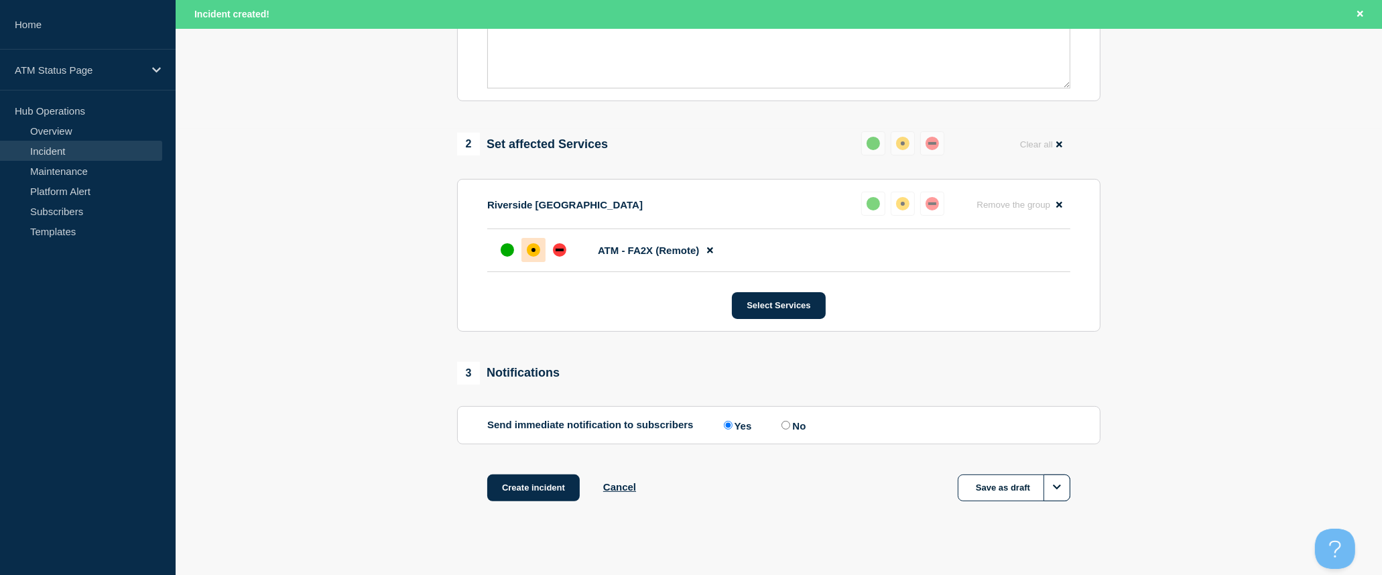
scroll to position [465, 0]
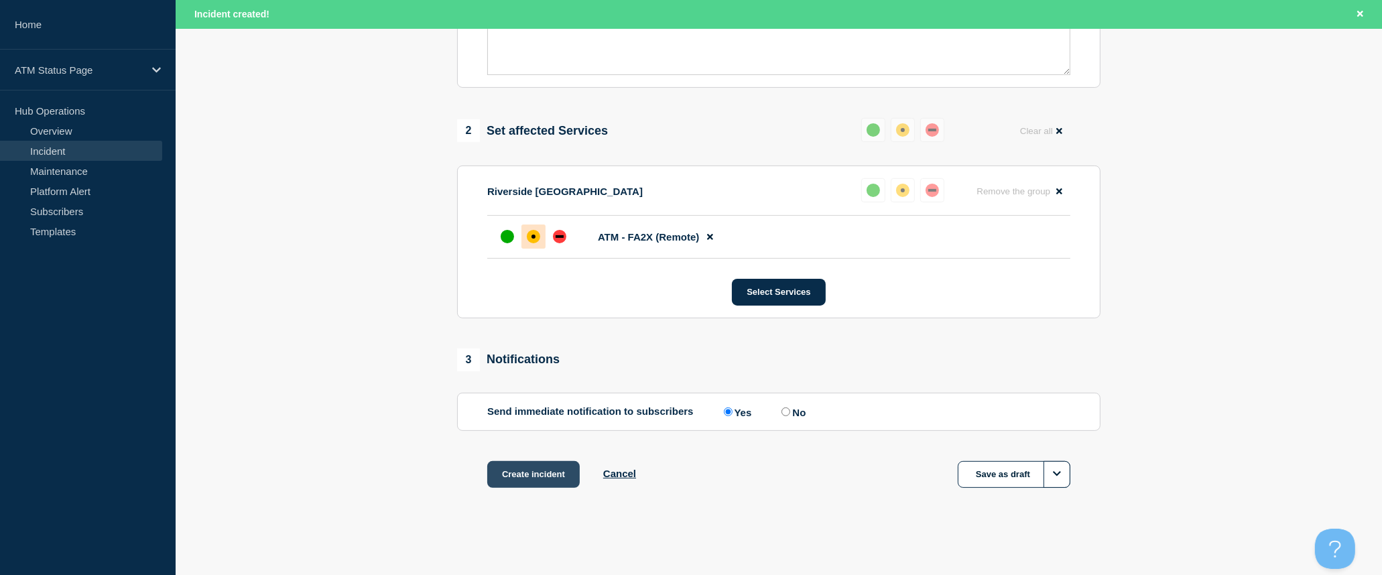
click at [554, 479] on button "Create incident" at bounding box center [533, 474] width 93 height 27
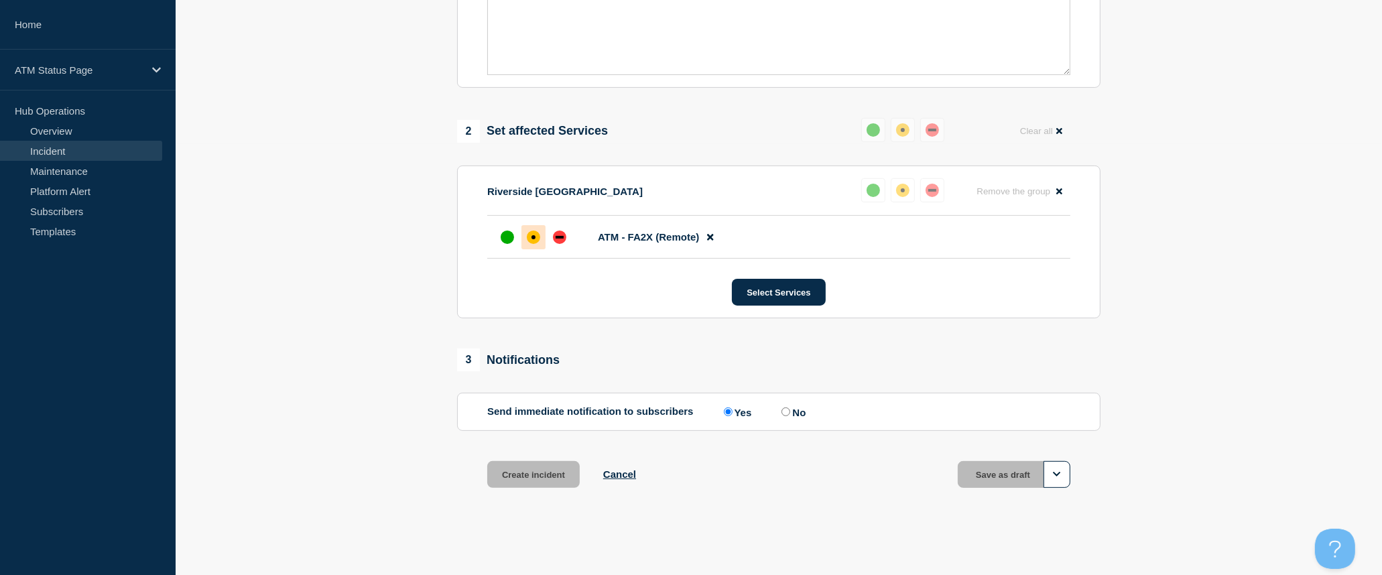
scroll to position [436, 0]
